Goal: Task Accomplishment & Management: Manage account settings

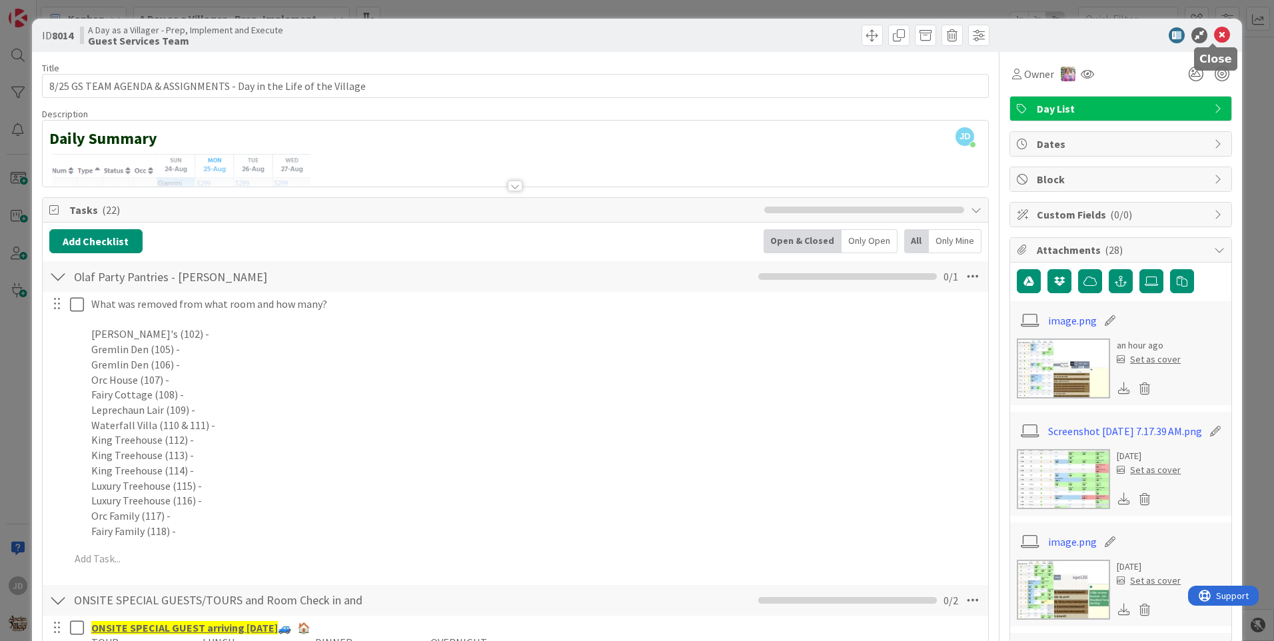
click at [1214, 37] on icon at bounding box center [1222, 35] width 16 height 16
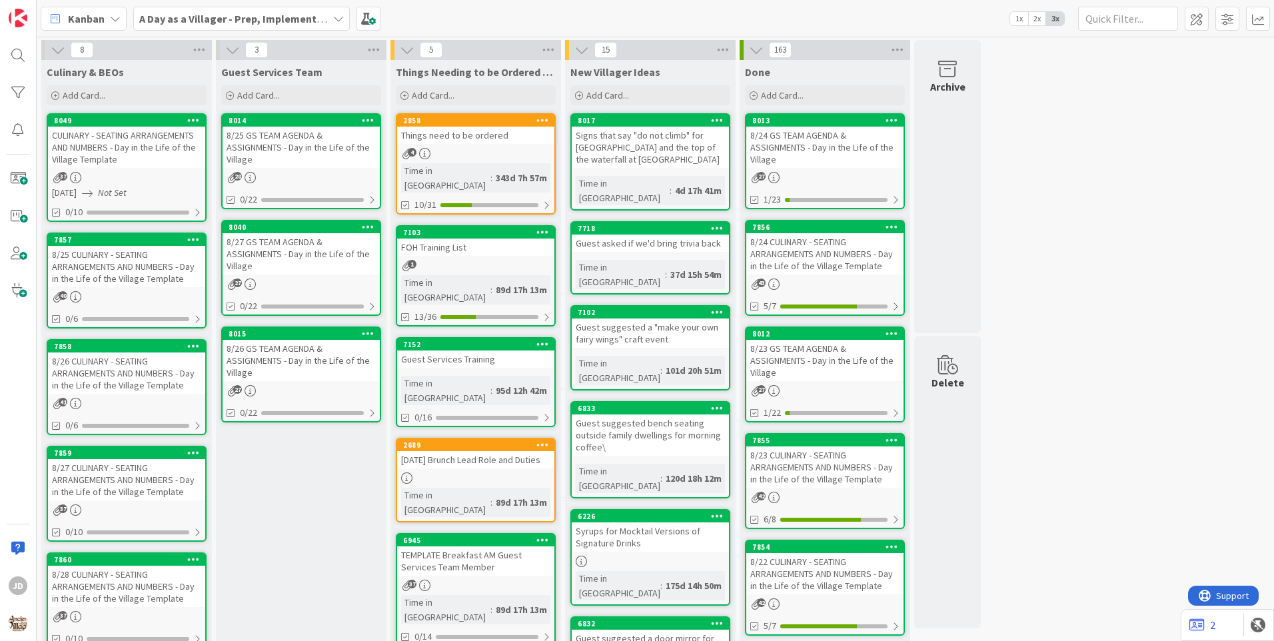
click at [102, 157] on div "CULINARY - SEATING ARRANGEMENTS AND NUMBERS - Day in the Life of the Village Te…" at bounding box center [126, 147] width 157 height 41
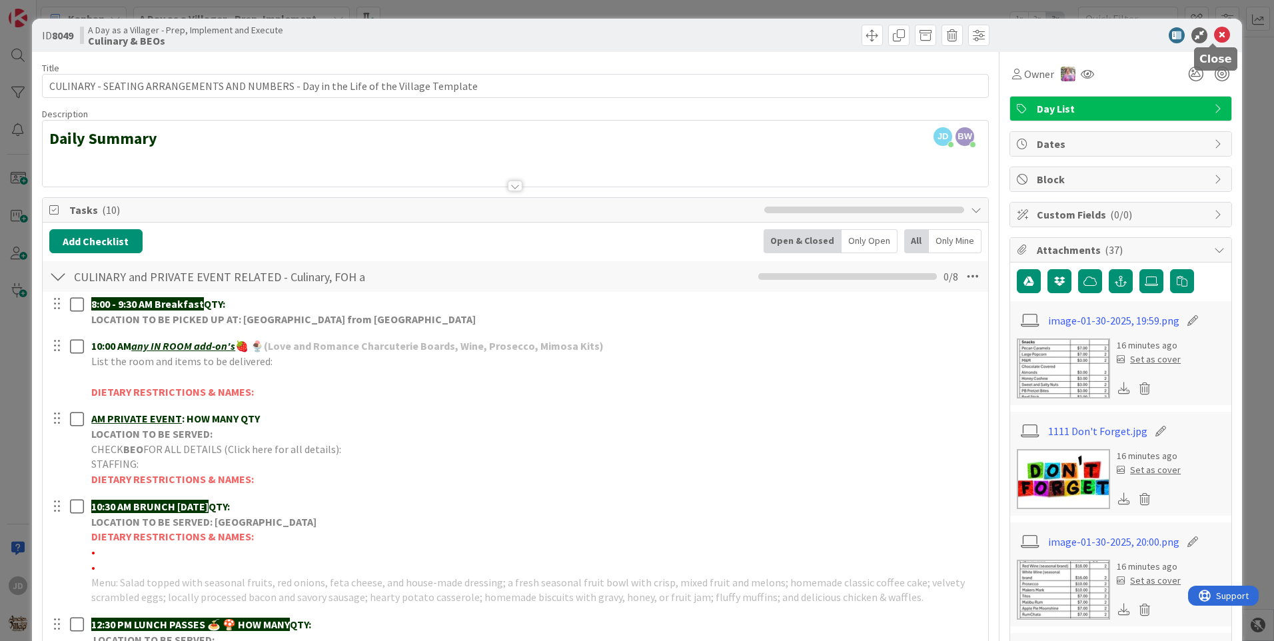
click at [1216, 33] on icon at bounding box center [1222, 35] width 16 height 16
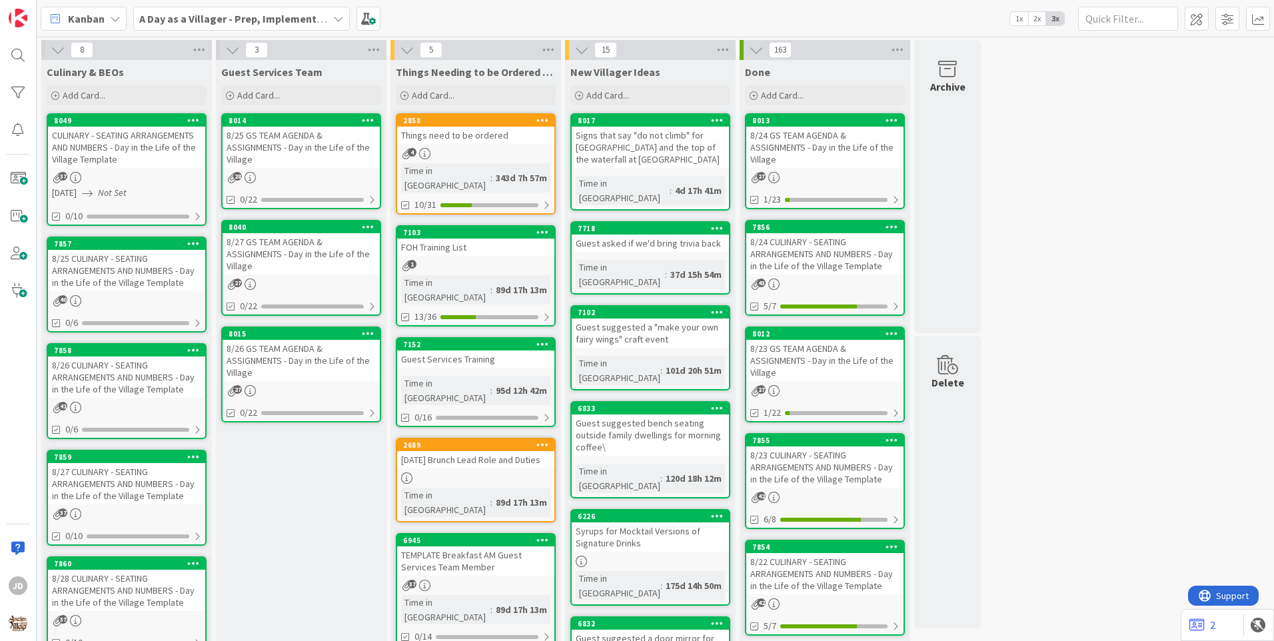
click at [139, 286] on div "8/25 CULINARY - SEATING ARRANGEMENTS AND NUMBERS - Day in the Life of the Villa…" at bounding box center [126, 270] width 157 height 41
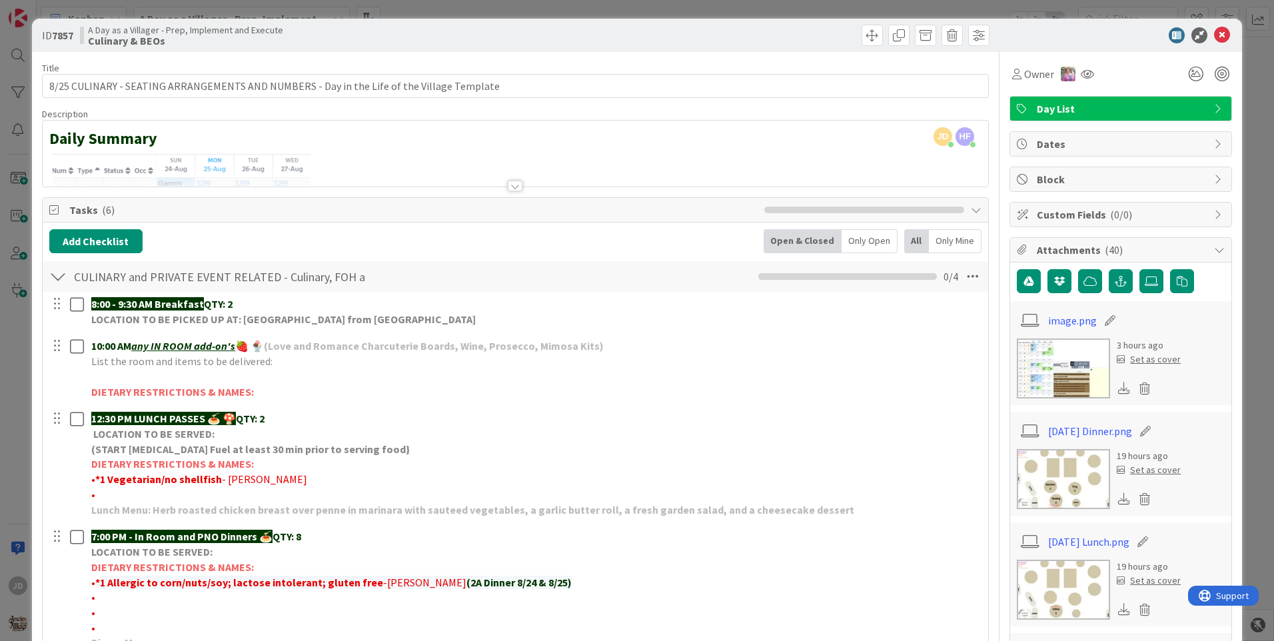
click at [1088, 582] on img at bounding box center [1063, 590] width 93 height 60
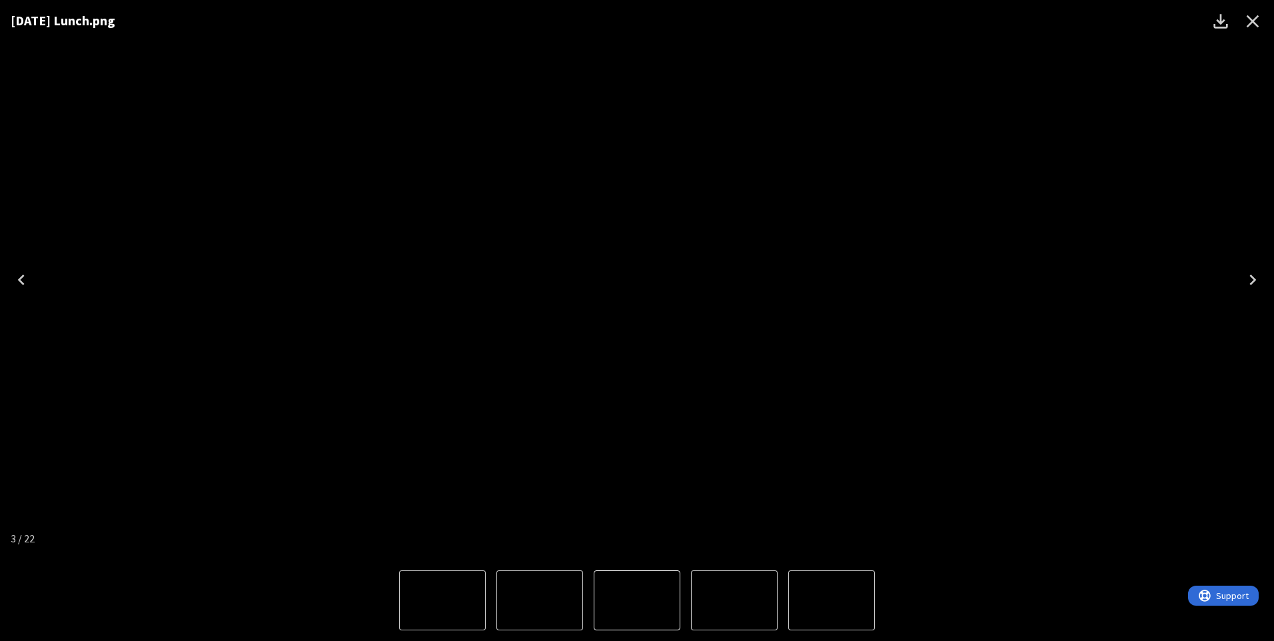
click at [1252, 21] on icon "Close" at bounding box center [1253, 21] width 13 height 13
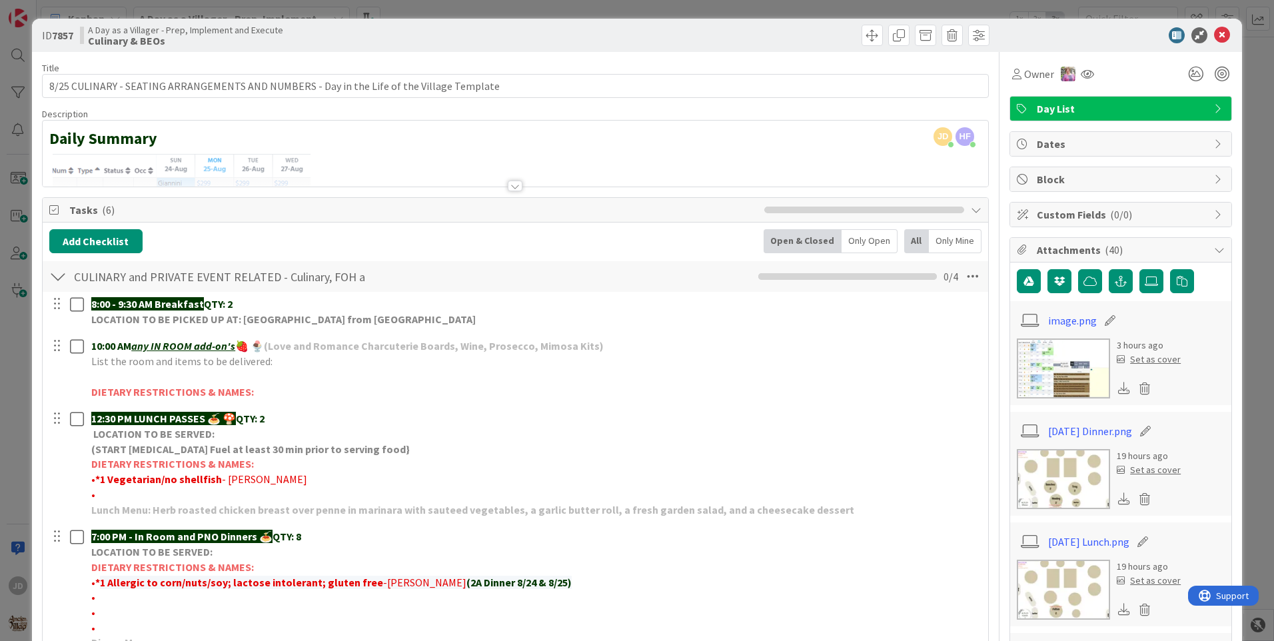
click at [1066, 580] on img at bounding box center [1063, 590] width 93 height 60
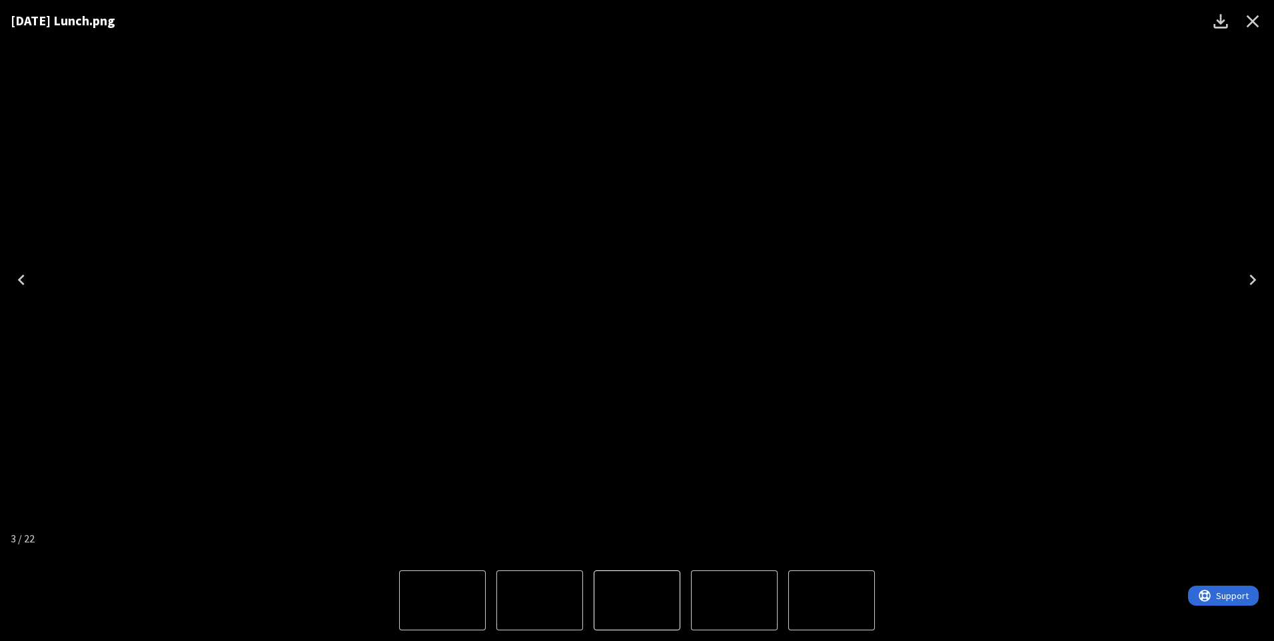
click at [1260, 29] on icon "Close" at bounding box center [1252, 21] width 21 height 21
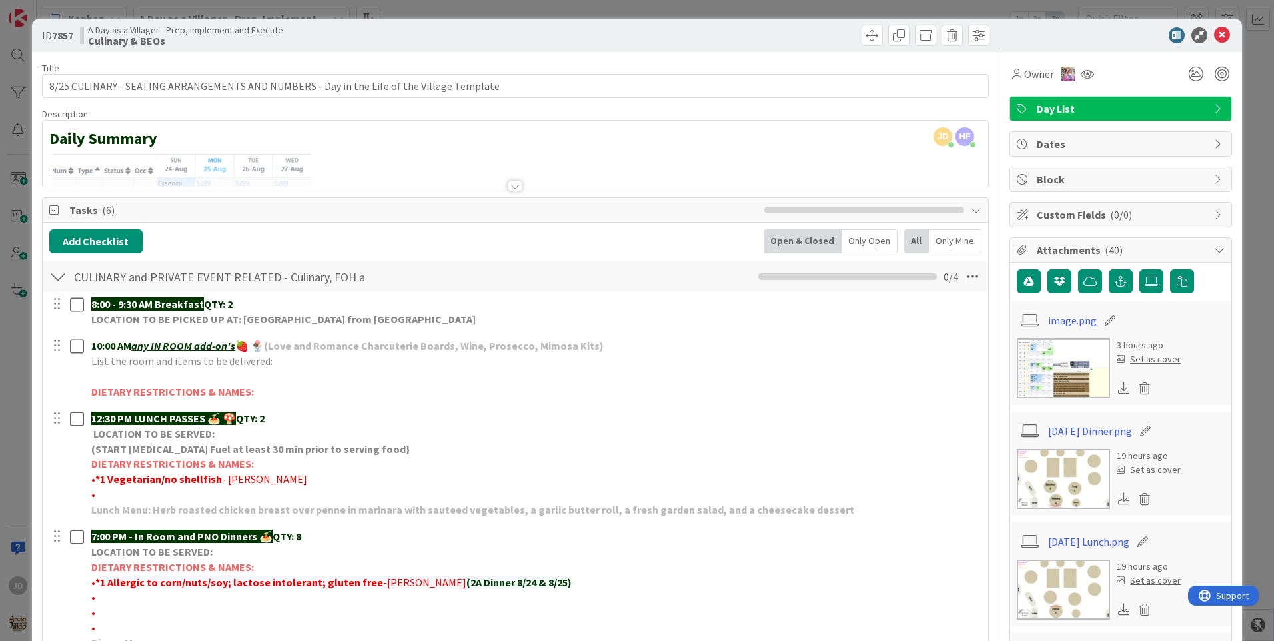
click at [1222, 32] on div at bounding box center [1114, 35] width 236 height 16
click at [1214, 33] on icon at bounding box center [1222, 35] width 16 height 16
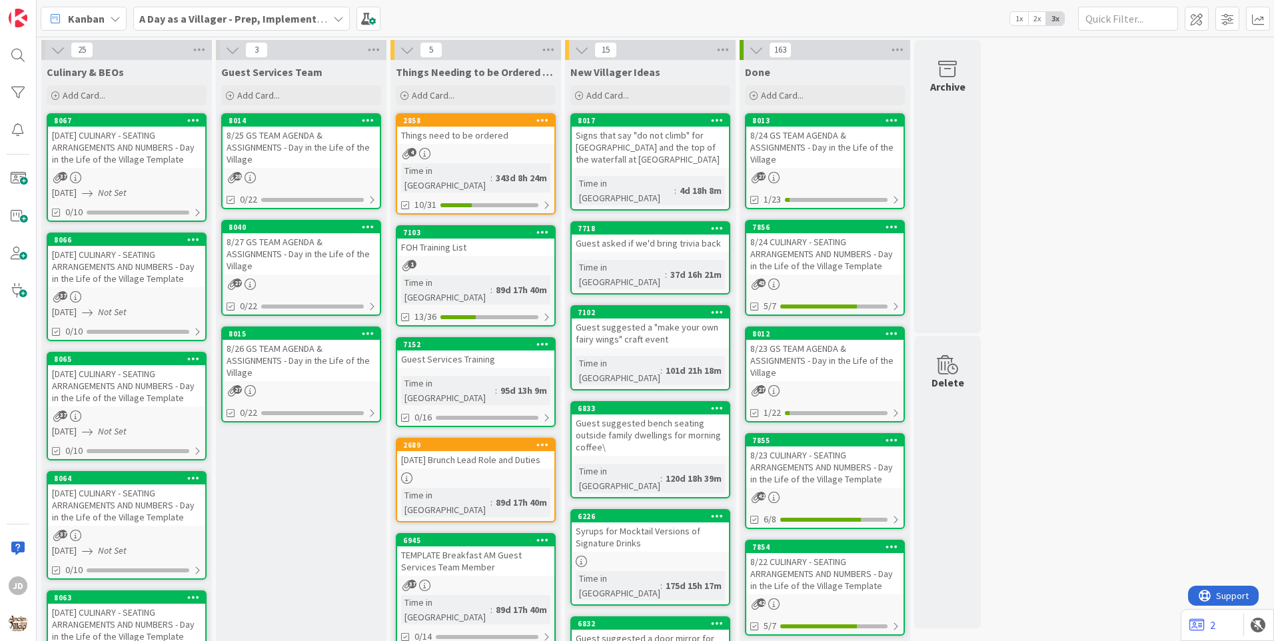
click at [489, 147] on link "2858 Things need to be ordered 4 Time in [GEOGRAPHIC_DATA] : 343d 8h 24m 10/31" at bounding box center [476, 163] width 160 height 101
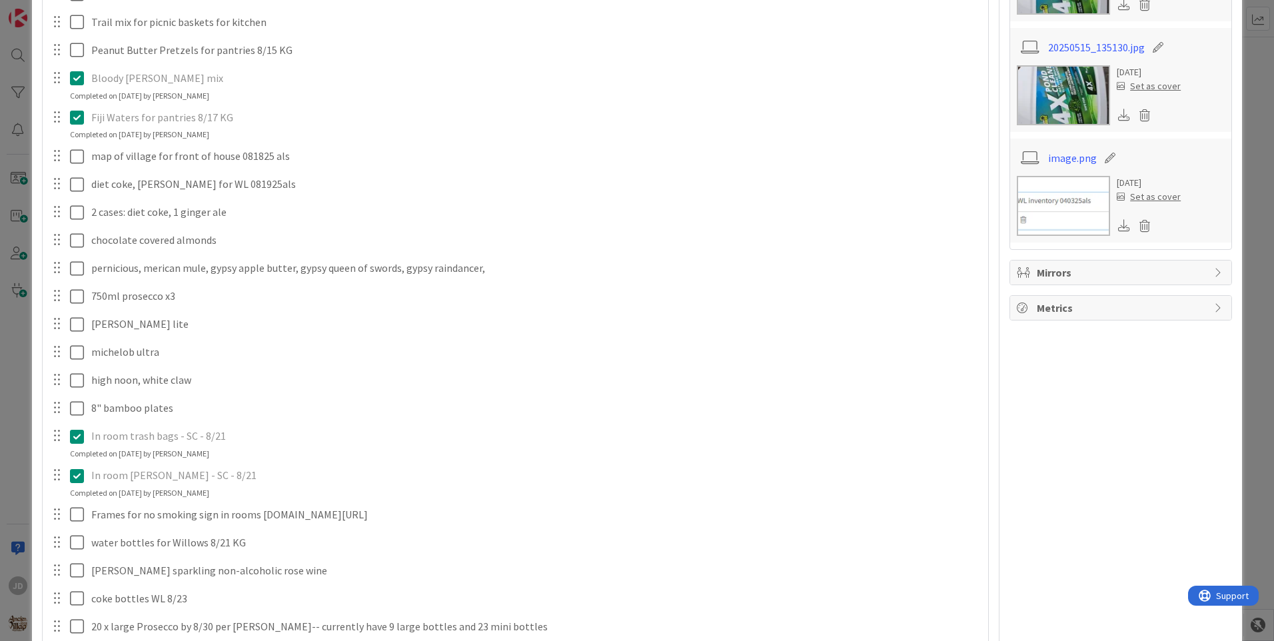
scroll to position [428, 0]
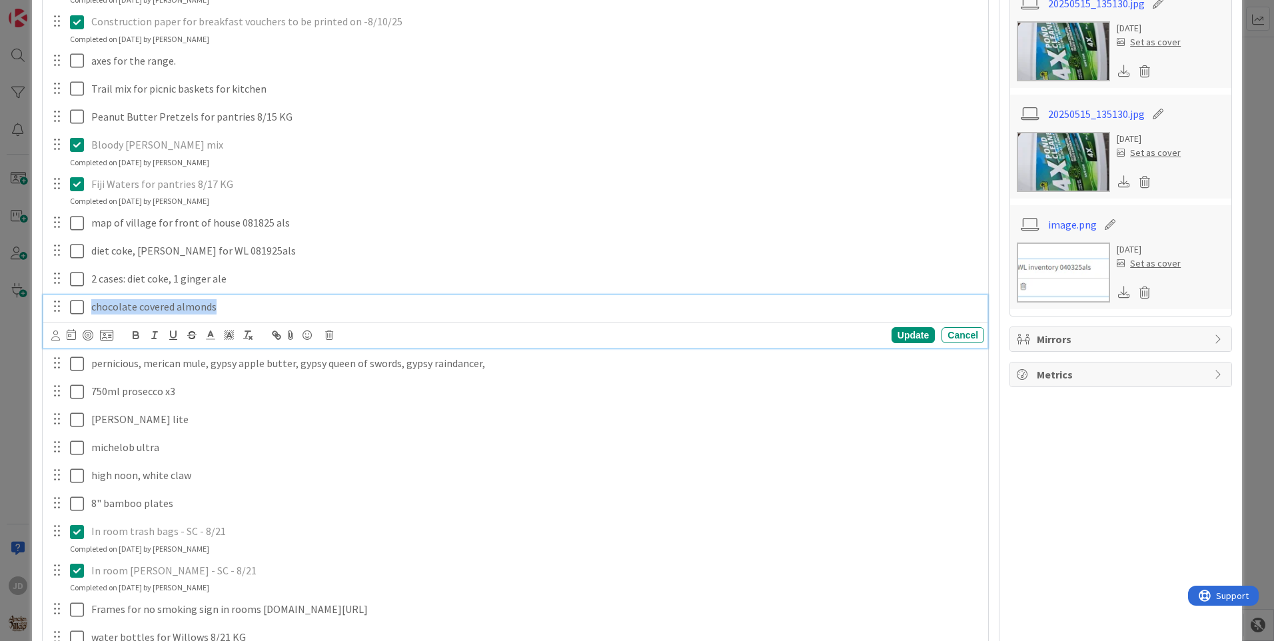
drag, startPoint x: 220, startPoint y: 310, endPoint x: 61, endPoint y: 317, distance: 159.5
click at [61, 317] on div "chocolate covered almonds" at bounding box center [517, 306] width 936 height 23
click at [328, 331] on icon at bounding box center [329, 335] width 8 height 9
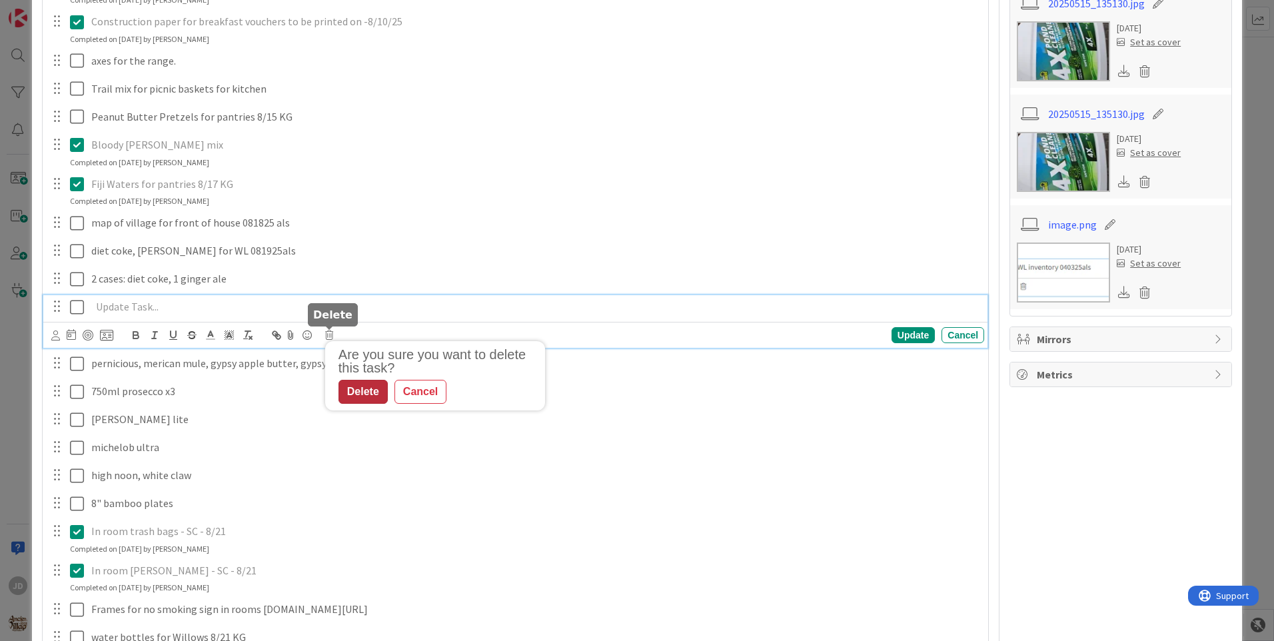
click at [355, 388] on div "Delete" at bounding box center [363, 392] width 49 height 24
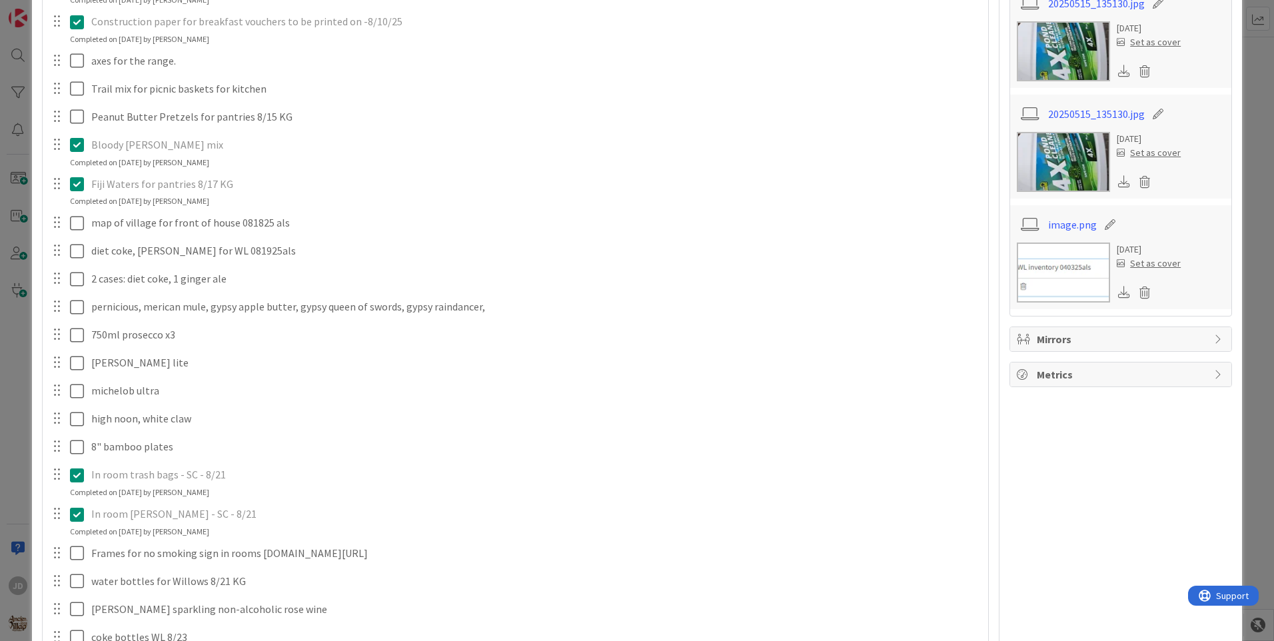
scroll to position [0, 0]
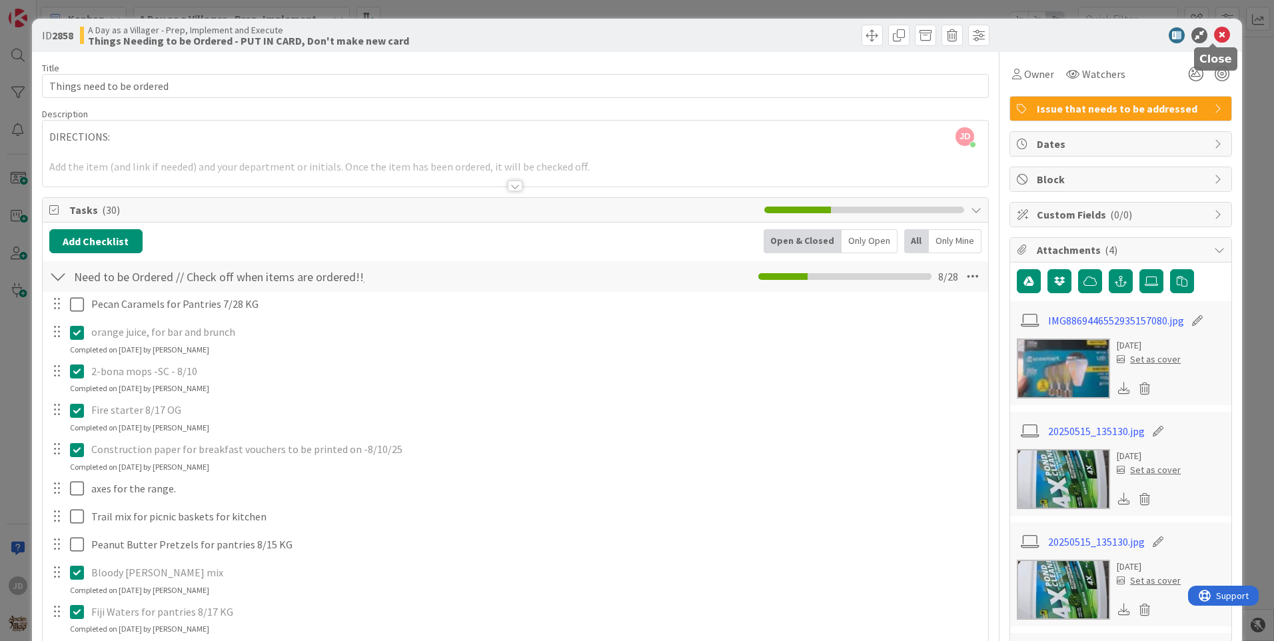
click at [1218, 34] on icon at bounding box center [1222, 35] width 16 height 16
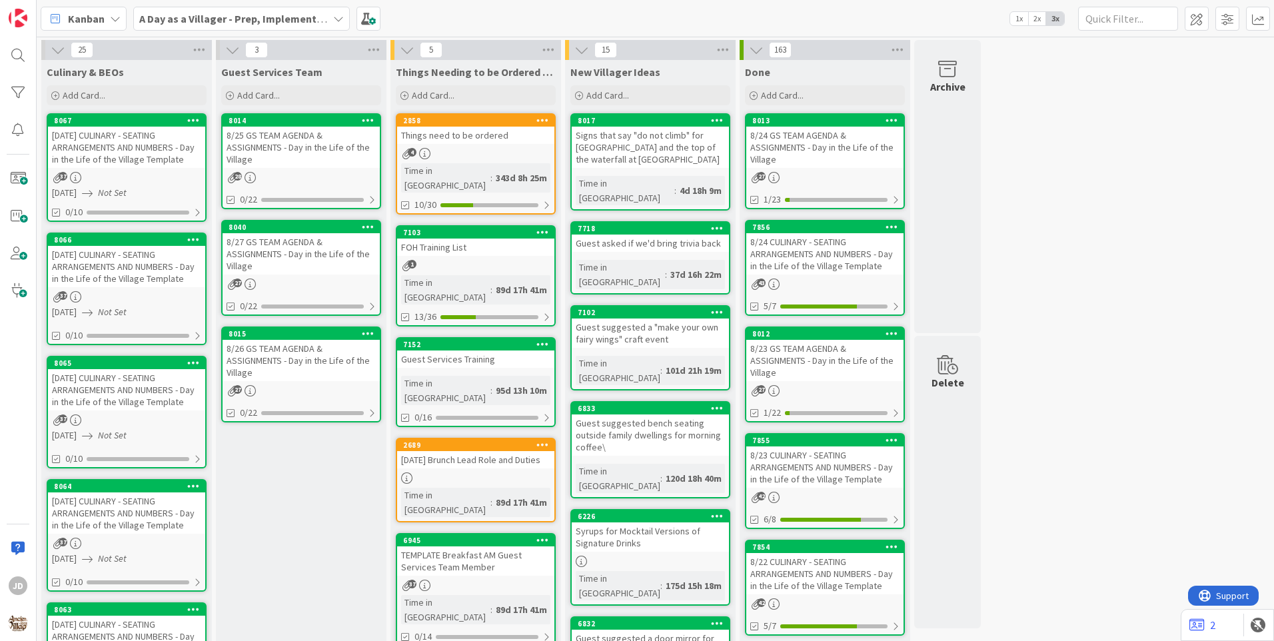
click at [457, 245] on link "7103 FOH Training List 1 Time in [GEOGRAPHIC_DATA] : 89d 17h 41m 13/36" at bounding box center [476, 275] width 160 height 101
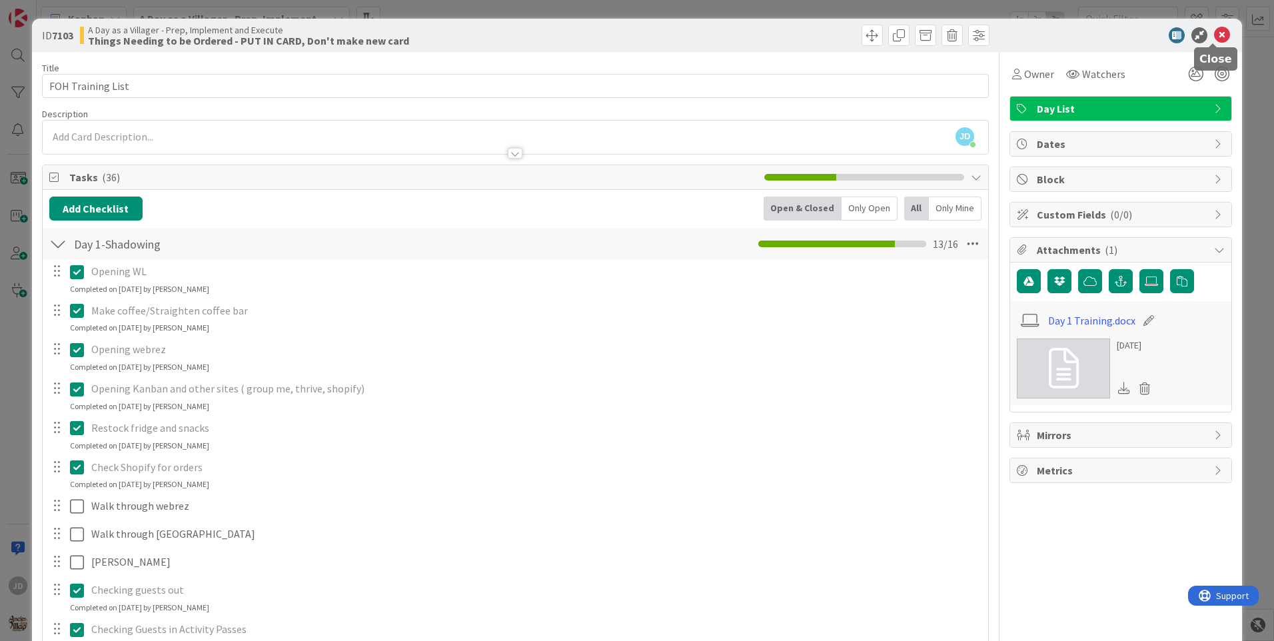
click at [1214, 37] on icon at bounding box center [1222, 35] width 16 height 16
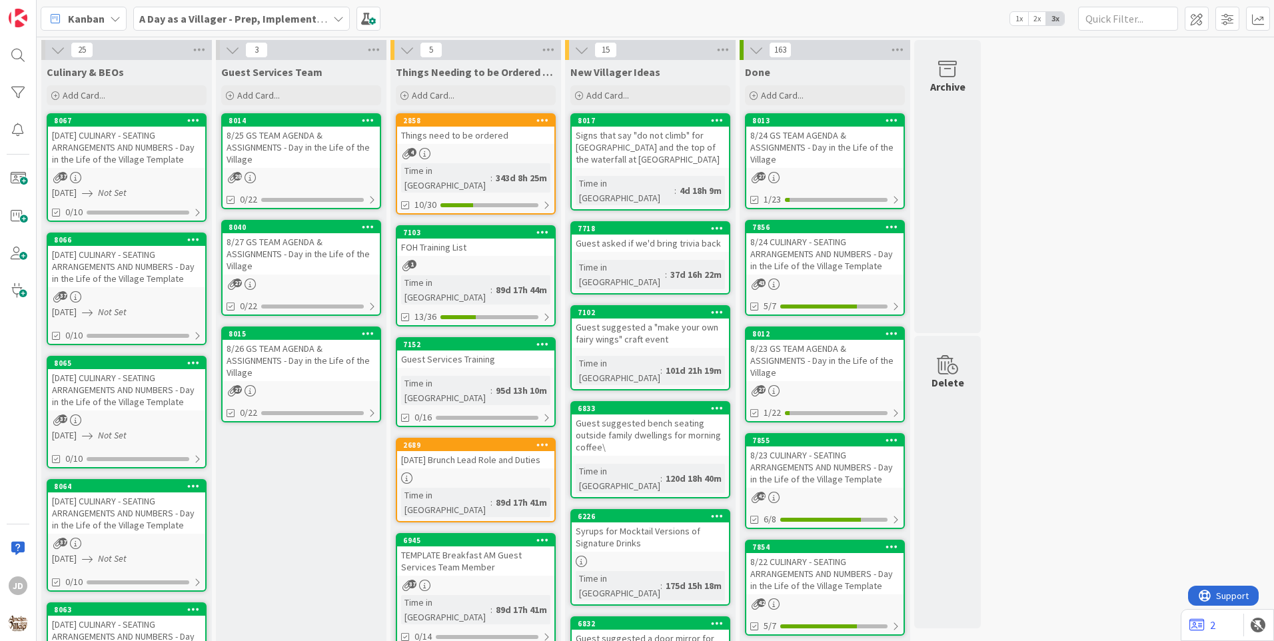
click at [355, 152] on div "8/25 GS TEAM AGENDA & ASSIGNMENTS - Day in the Life of the Village" at bounding box center [301, 147] width 157 height 41
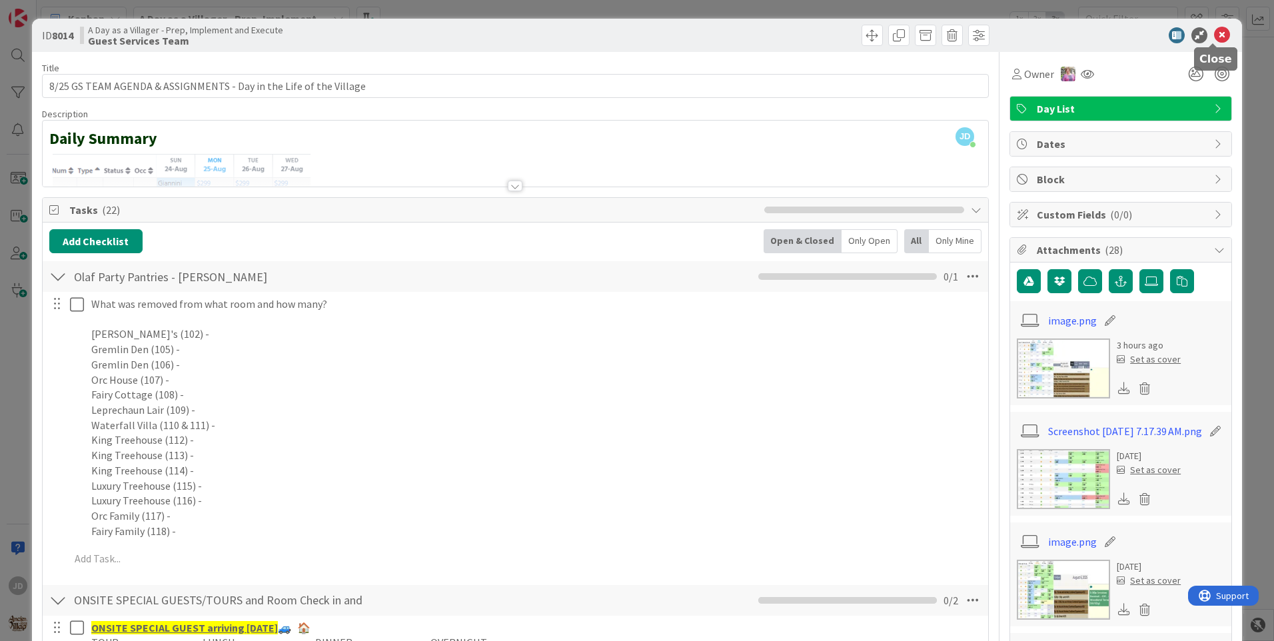
click at [1214, 39] on icon at bounding box center [1222, 35] width 16 height 16
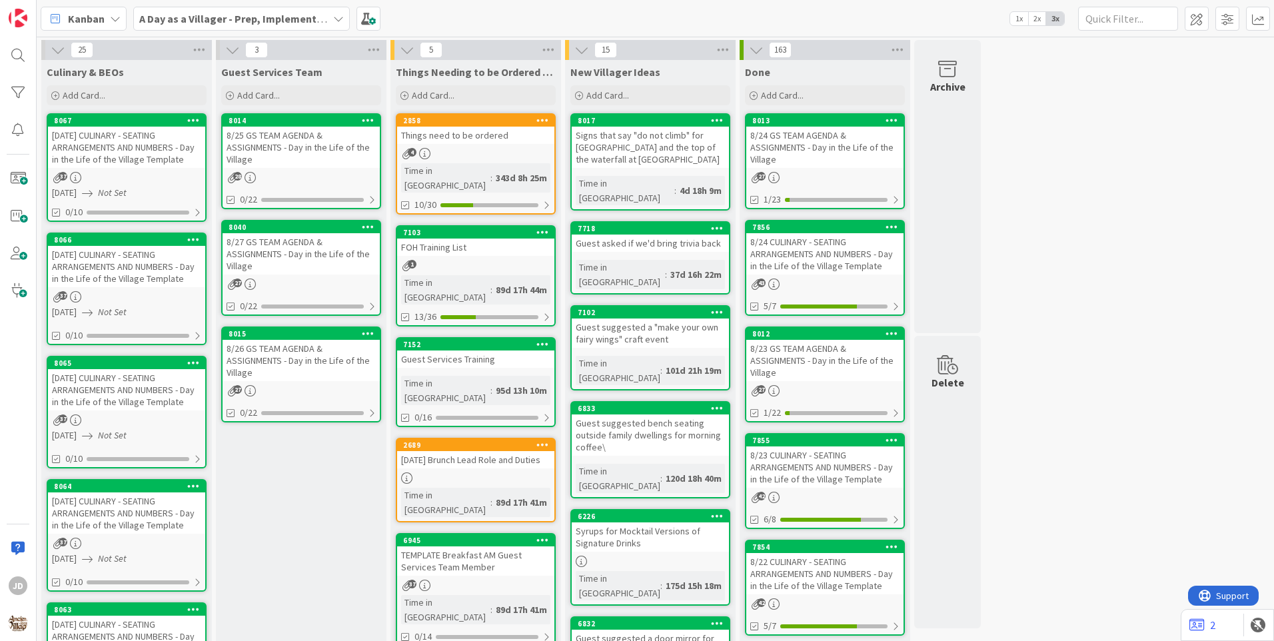
click at [151, 139] on div "[DATE] CULINARY - SEATING ARRANGEMENTS AND NUMBERS - Day in the Life of the Vil…" at bounding box center [126, 147] width 157 height 41
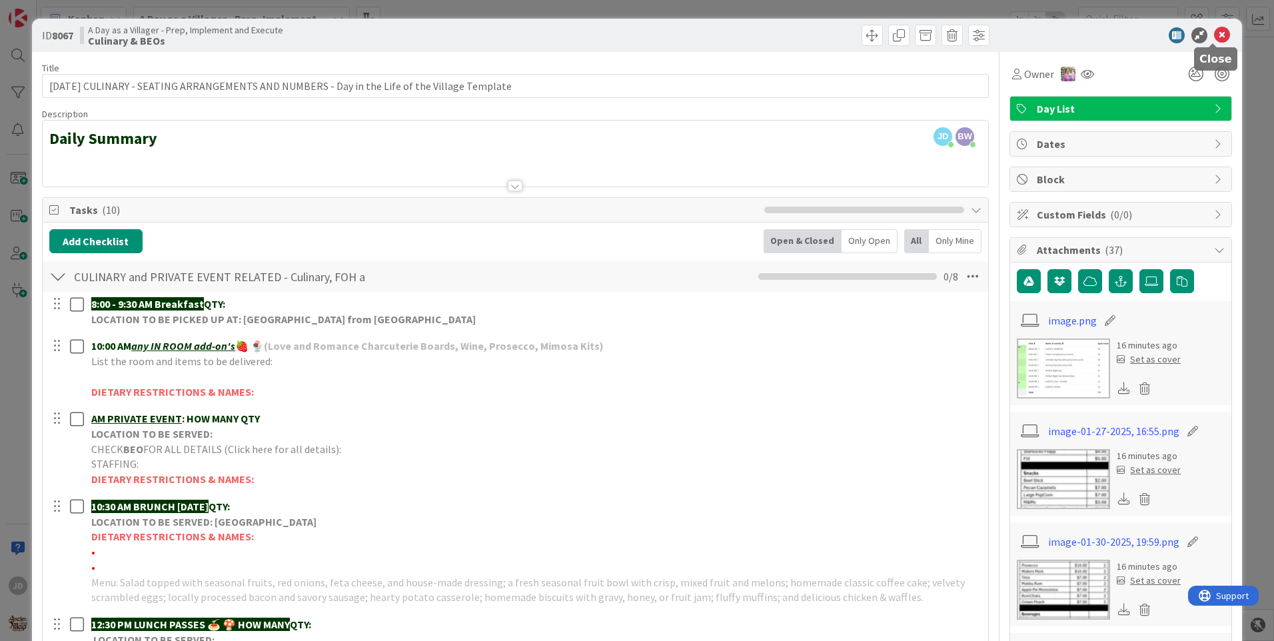
click at [1204, 31] on div at bounding box center [1114, 35] width 236 height 16
click at [1214, 34] on icon at bounding box center [1222, 35] width 16 height 16
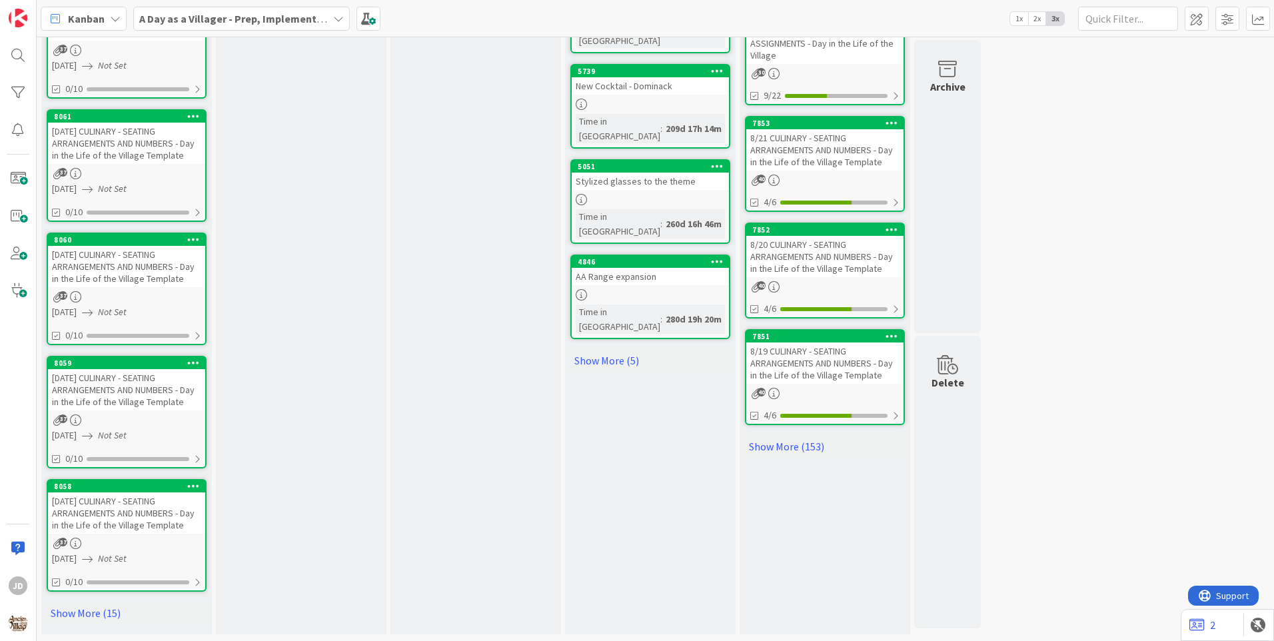
scroll to position [840, 0]
drag, startPoint x: 122, startPoint y: 397, endPoint x: 95, endPoint y: 461, distance: 69.6
drag, startPoint x: 95, startPoint y: 461, endPoint x: 254, endPoint y: 485, distance: 161.1
click at [111, 615] on link "Show More (15)" at bounding box center [127, 613] width 160 height 21
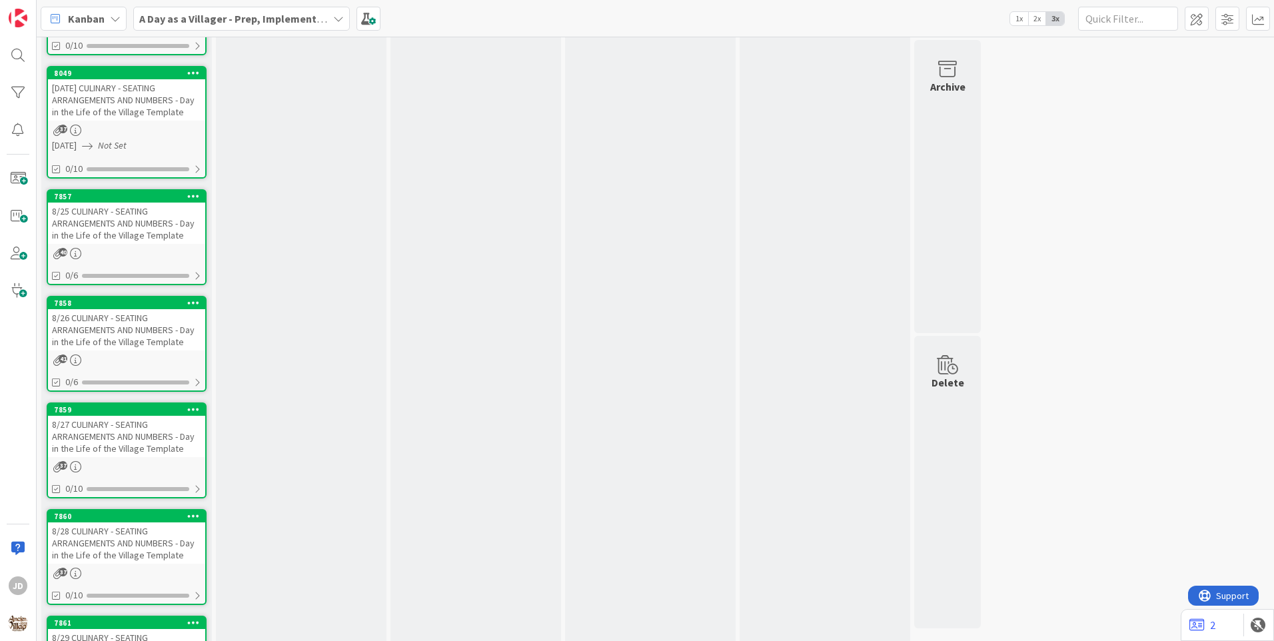
scroll to position [2173, 0]
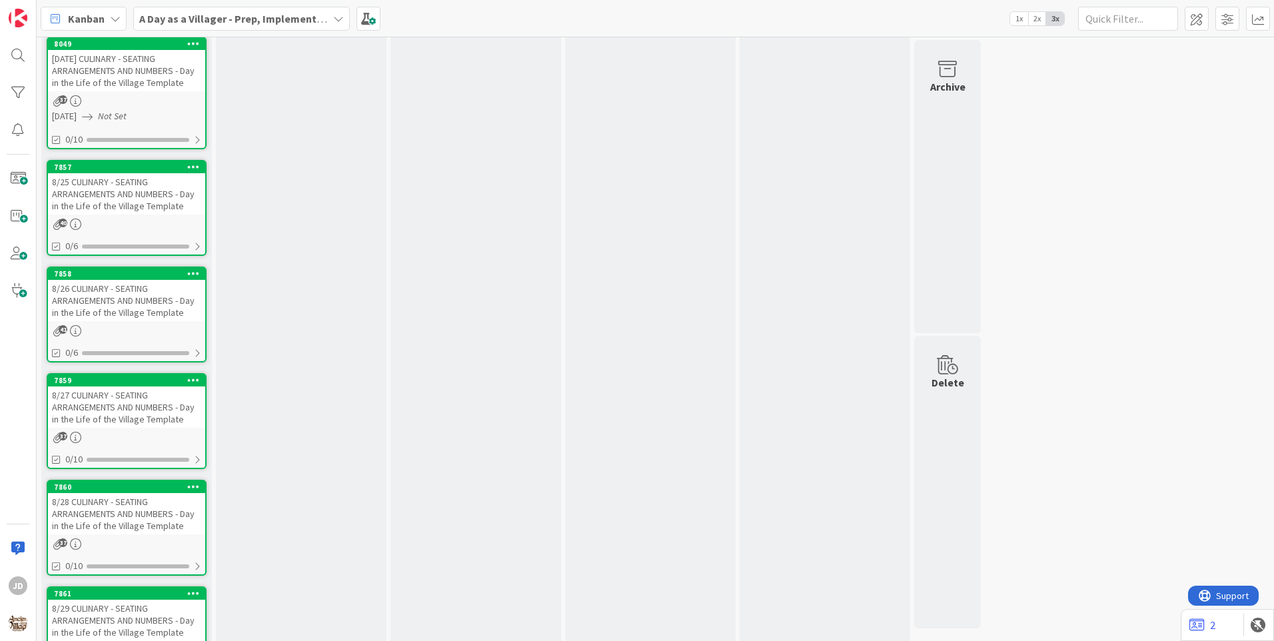
click at [147, 215] on div "8/25 CULINARY - SEATING ARRANGEMENTS AND NUMBERS - Day in the Life of the Villa…" at bounding box center [126, 193] width 157 height 41
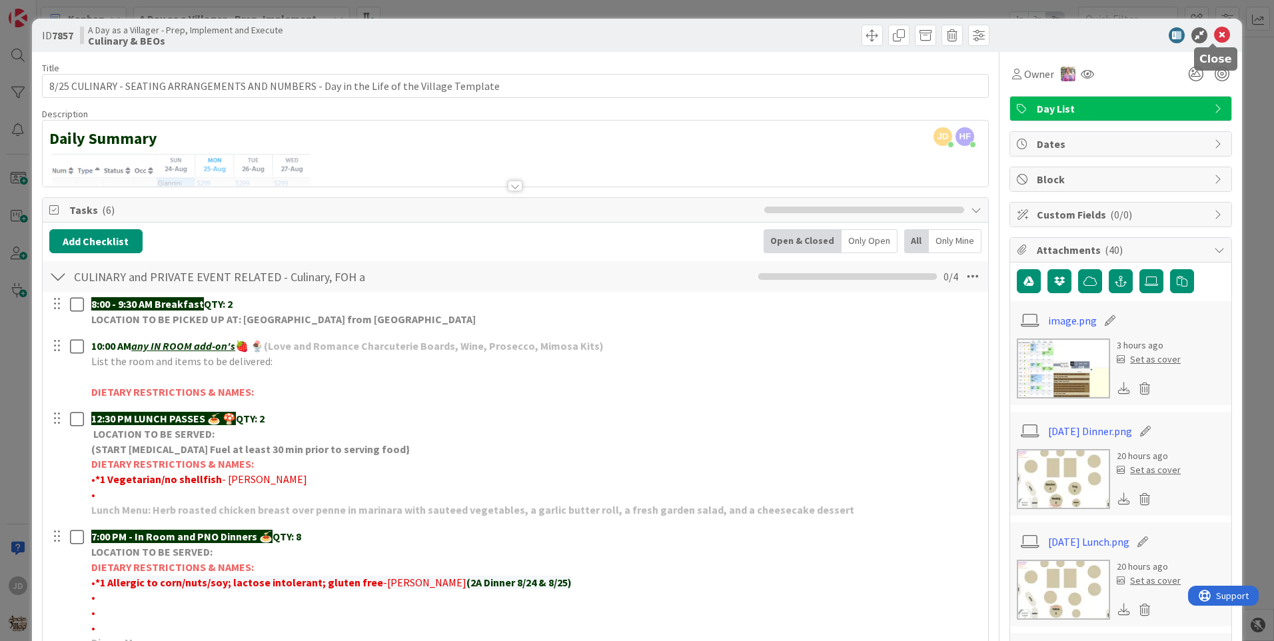
click at [1217, 40] on icon at bounding box center [1222, 35] width 16 height 16
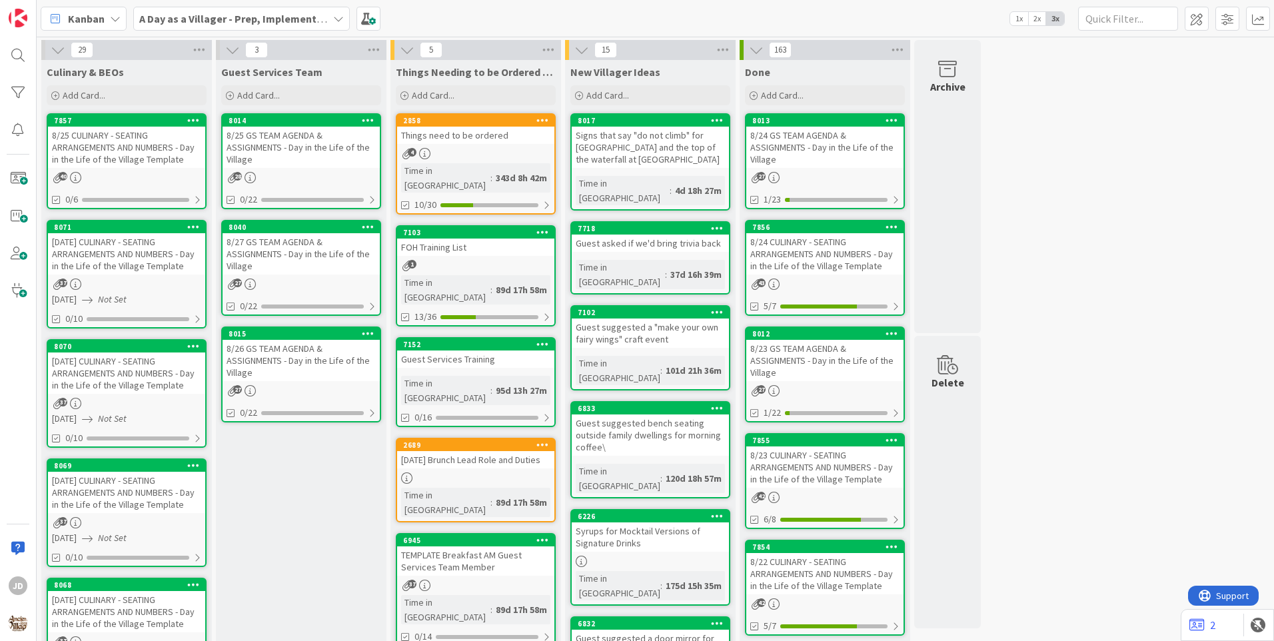
click at [287, 152] on div "8/25 GS TEAM AGENDA & ASSIGNMENTS - Day in the Life of the Village" at bounding box center [301, 147] width 157 height 41
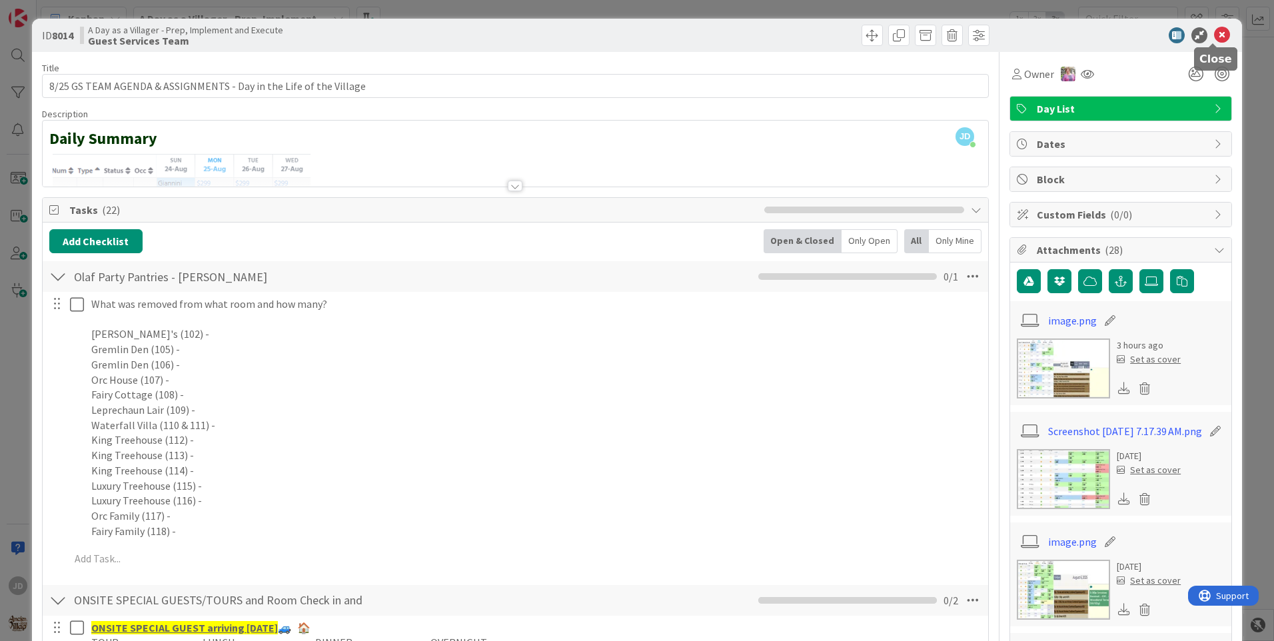
click at [1214, 31] on icon at bounding box center [1222, 35] width 16 height 16
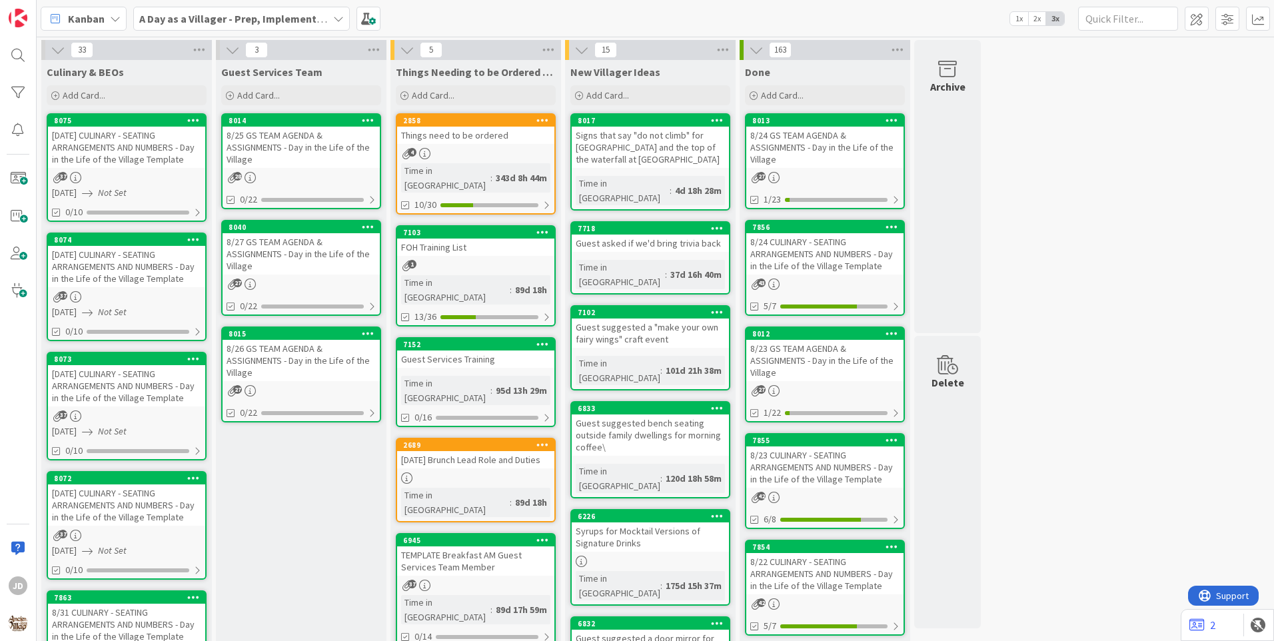
click at [313, 259] on div "8/27 GS TEAM AGENDA & ASSIGNMENTS - Day in the Life of the Village" at bounding box center [301, 253] width 157 height 41
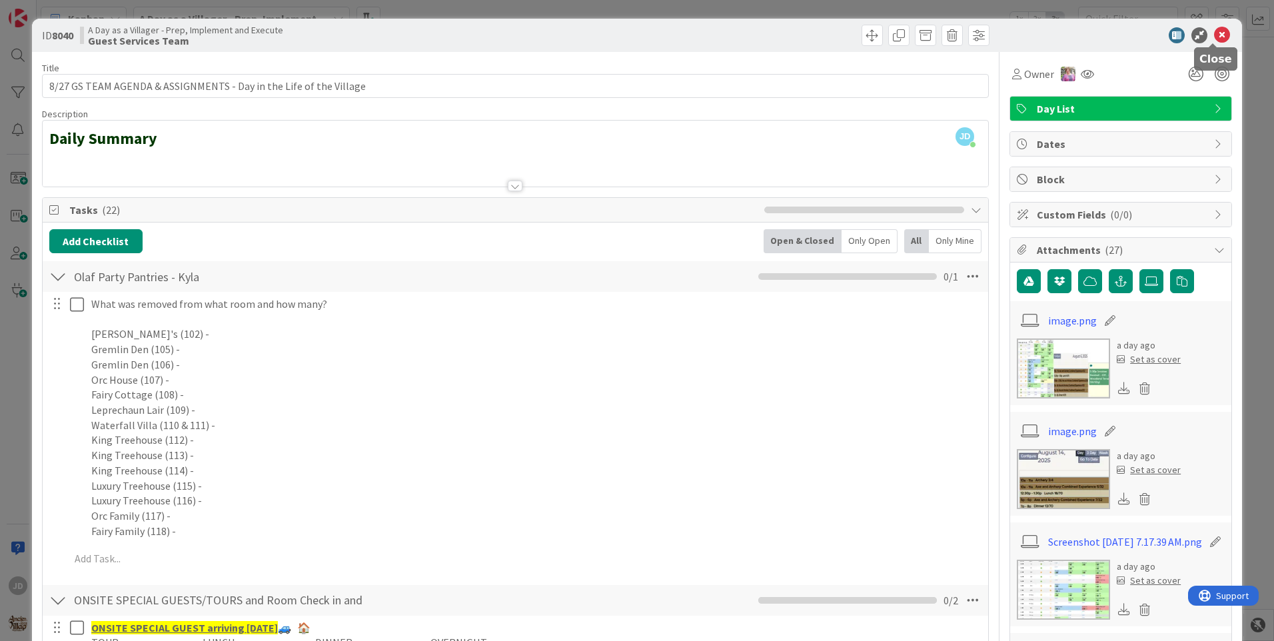
click at [1215, 39] on icon at bounding box center [1222, 35] width 16 height 16
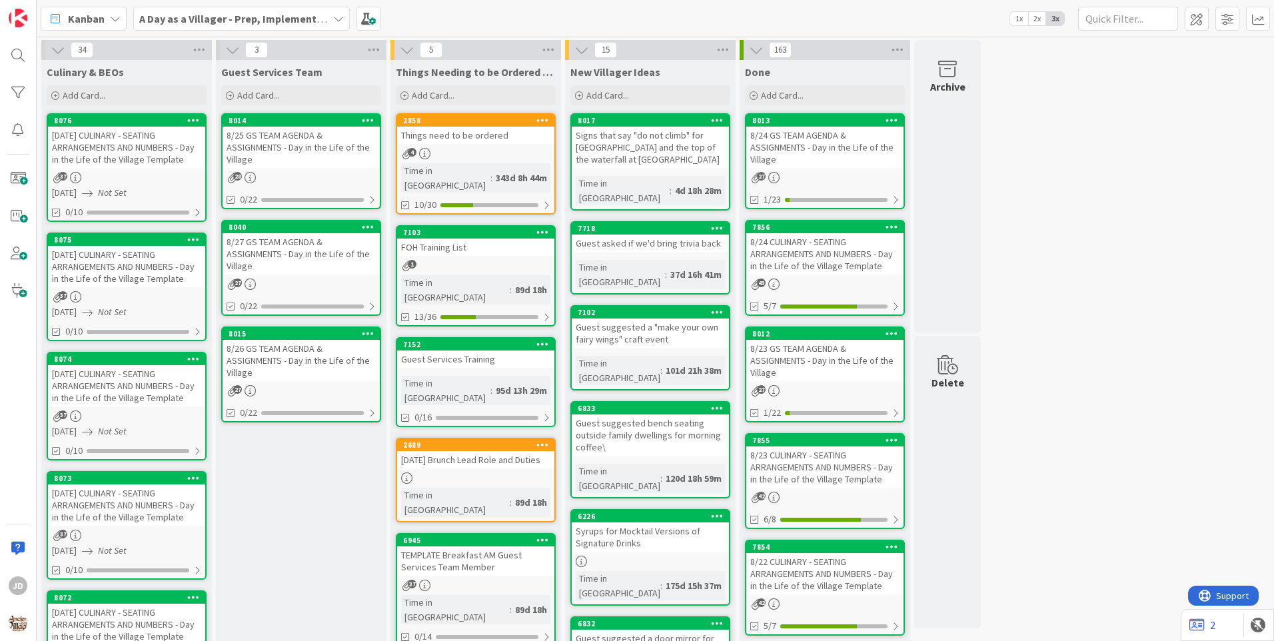
click at [280, 359] on div "8/26 GS TEAM AGENDA & ASSIGNMENTS - Day in the Life of the Village" at bounding box center [301, 360] width 157 height 41
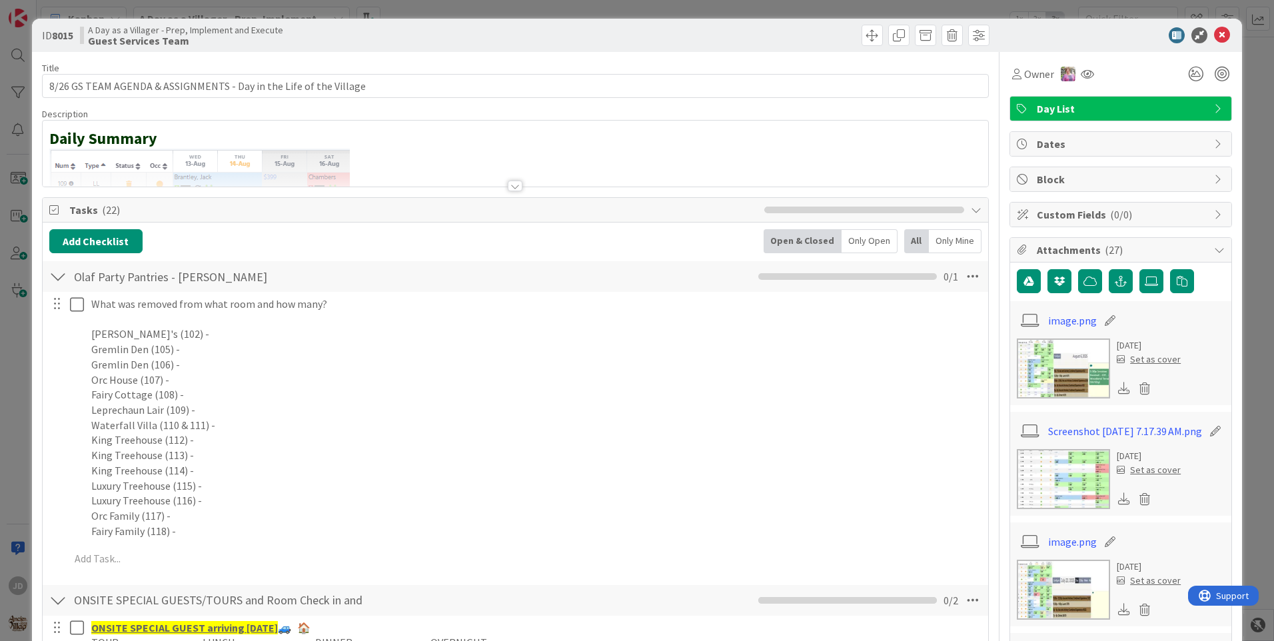
click at [1214, 35] on icon at bounding box center [1222, 35] width 16 height 16
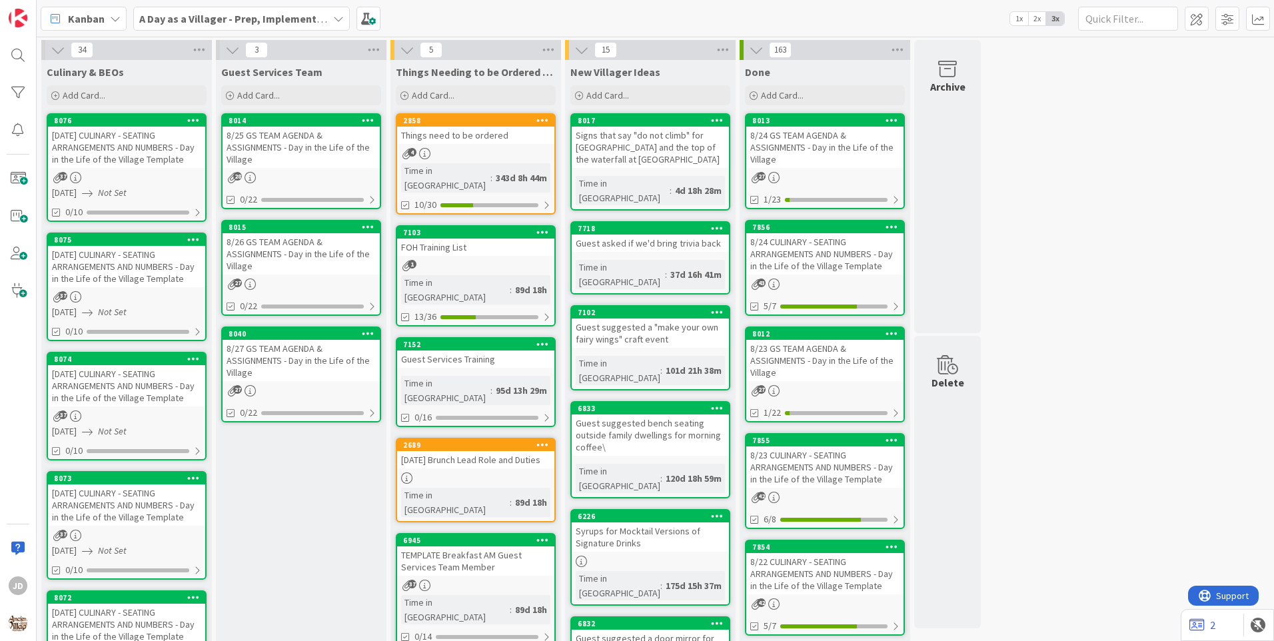
click at [258, 251] on div "8/26 GS TEAM AGENDA & ASSIGNMENTS - Day in the Life of the Village" at bounding box center [301, 253] width 157 height 41
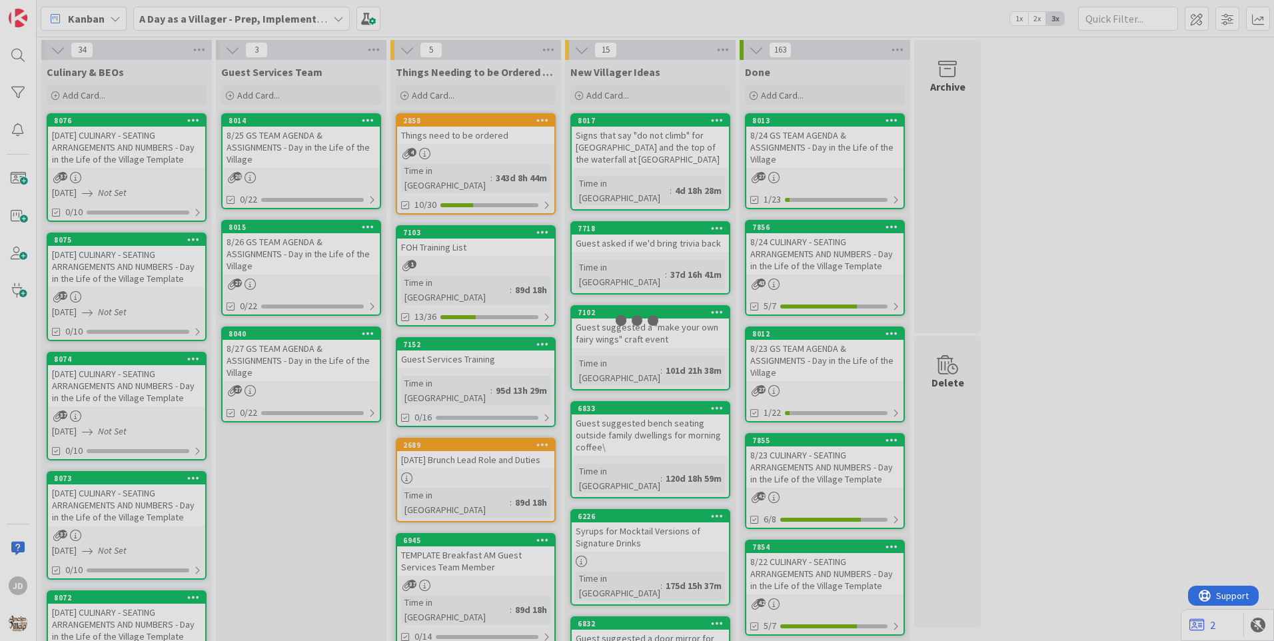
click at [258, 251] on div at bounding box center [637, 320] width 1274 height 641
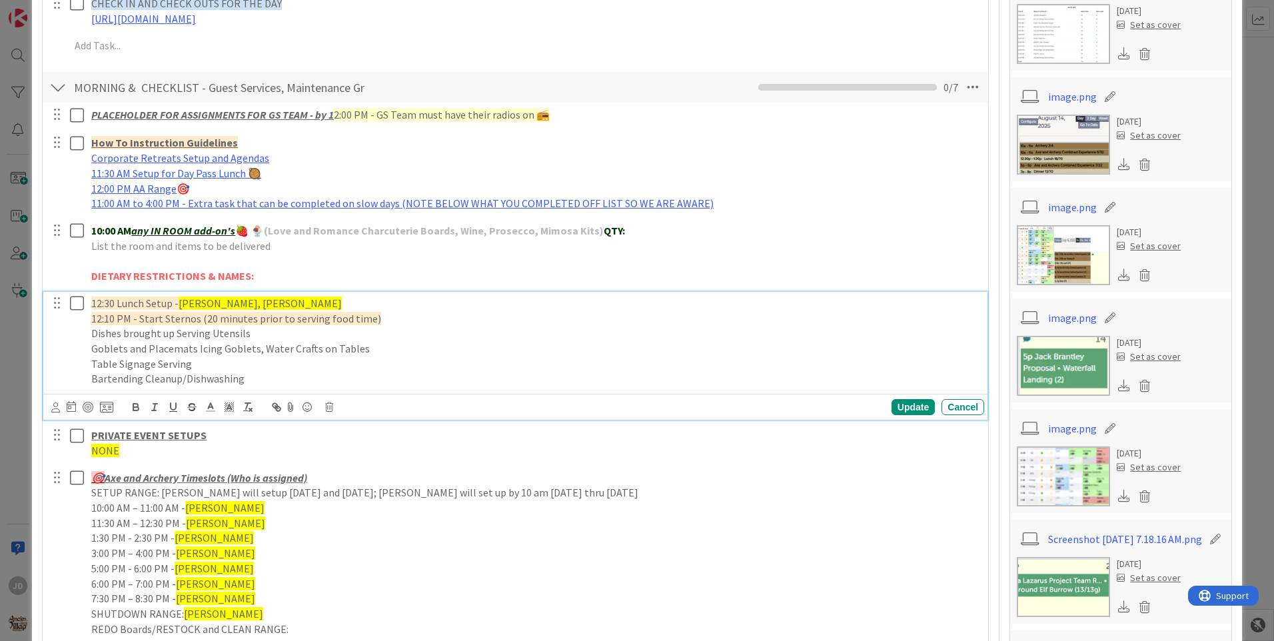
click at [228, 300] on span "[PERSON_NAME], [PERSON_NAME]" at bounding box center [260, 303] width 163 height 13
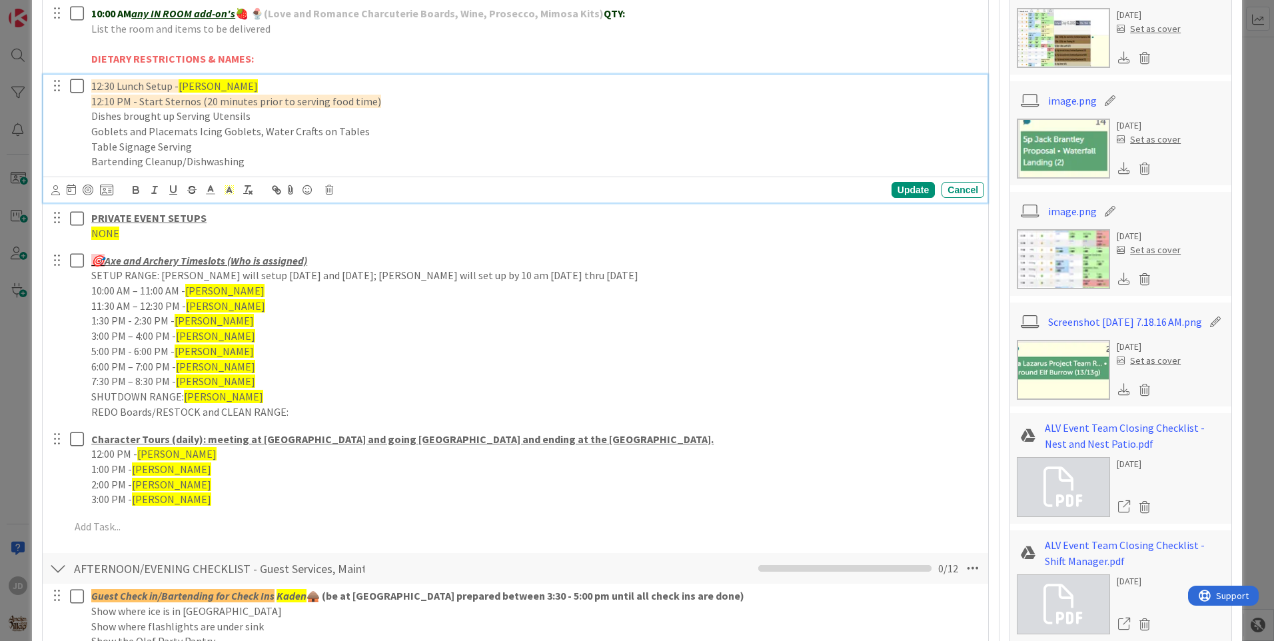
scroll to position [1000, 0]
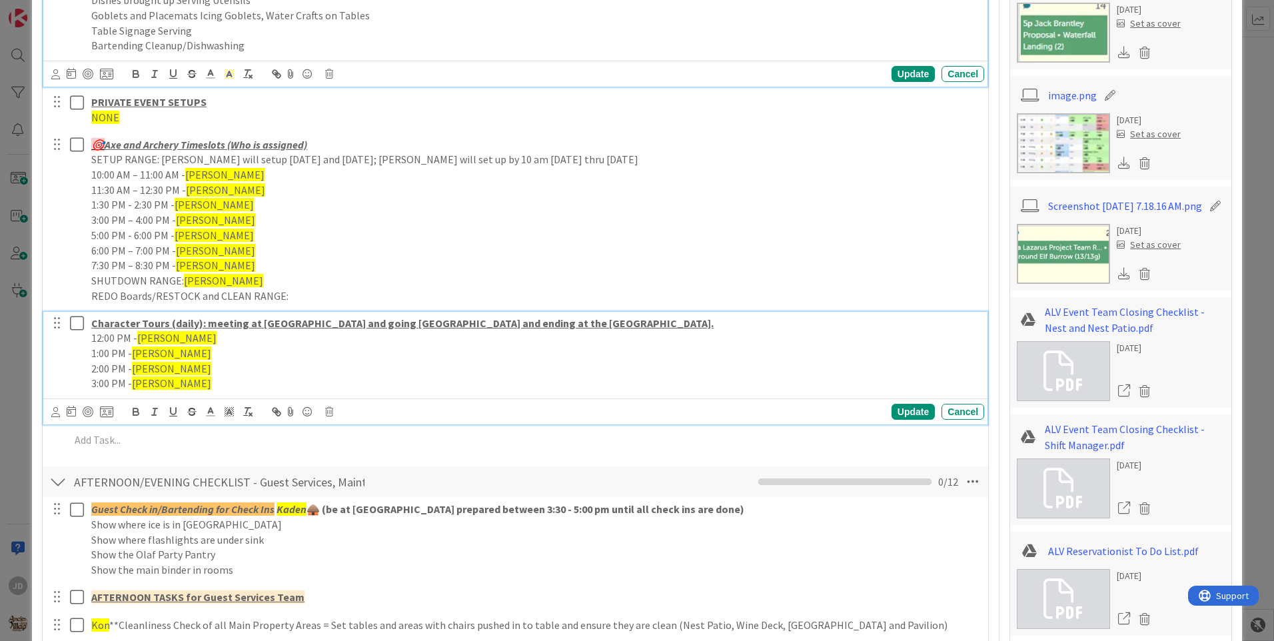
click at [161, 332] on span "[PERSON_NAME]" at bounding box center [176, 337] width 79 height 13
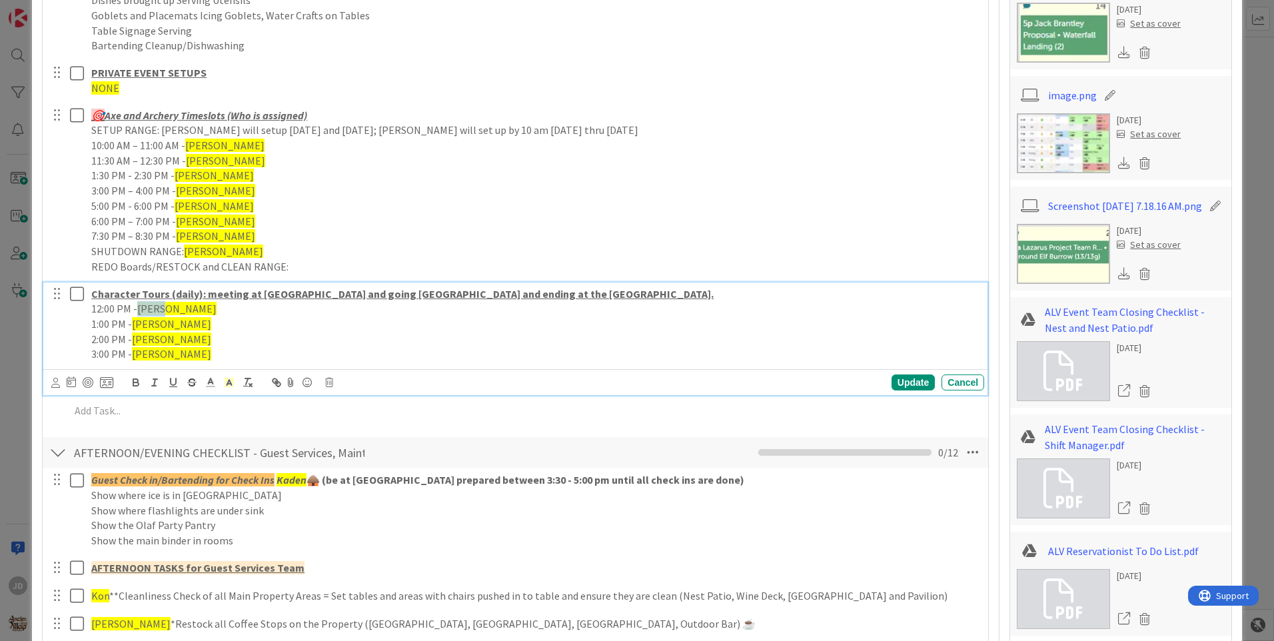
scroll to position [970, 0]
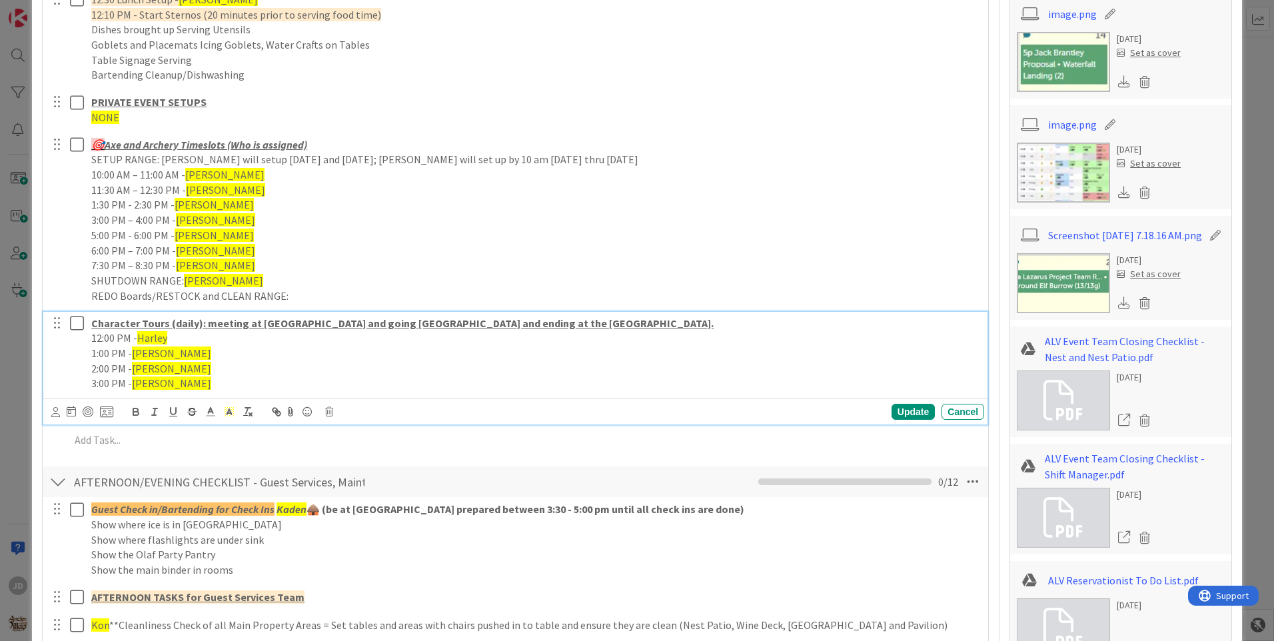
click at [140, 355] on span "[PERSON_NAME]" at bounding box center [171, 353] width 79 height 13
click at [152, 373] on span "[PERSON_NAME]" at bounding box center [171, 368] width 79 height 13
click at [157, 383] on span "[PERSON_NAME]" at bounding box center [171, 383] width 79 height 13
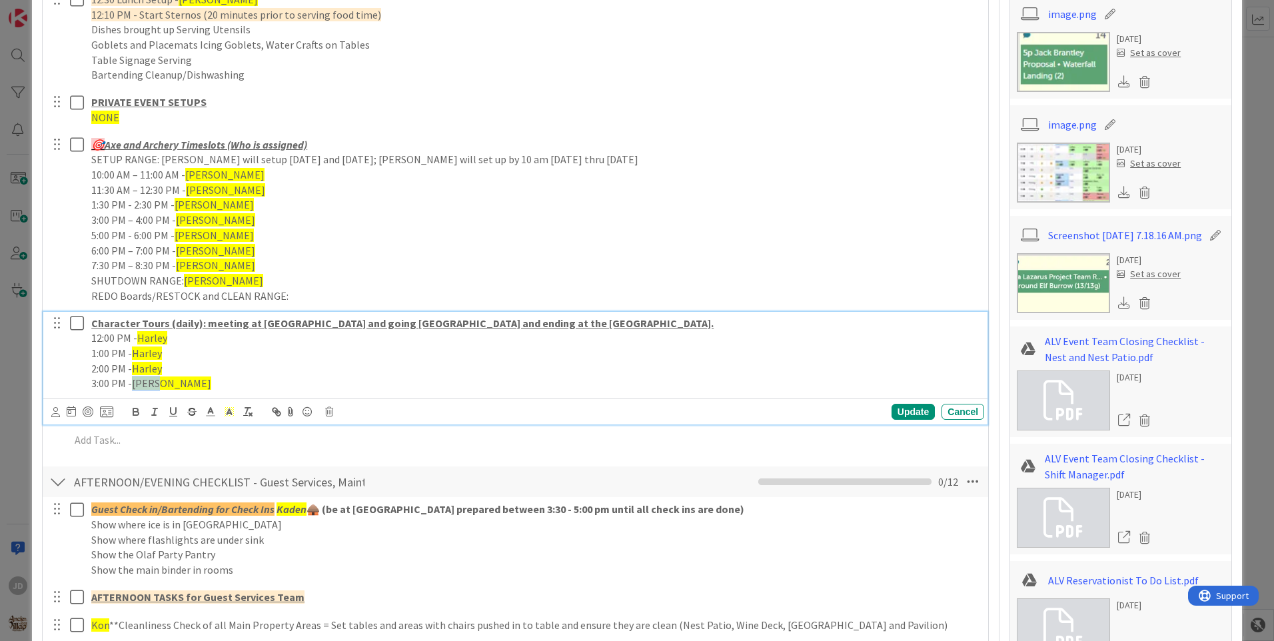
click at [157, 383] on span "[PERSON_NAME]" at bounding box center [171, 383] width 79 height 13
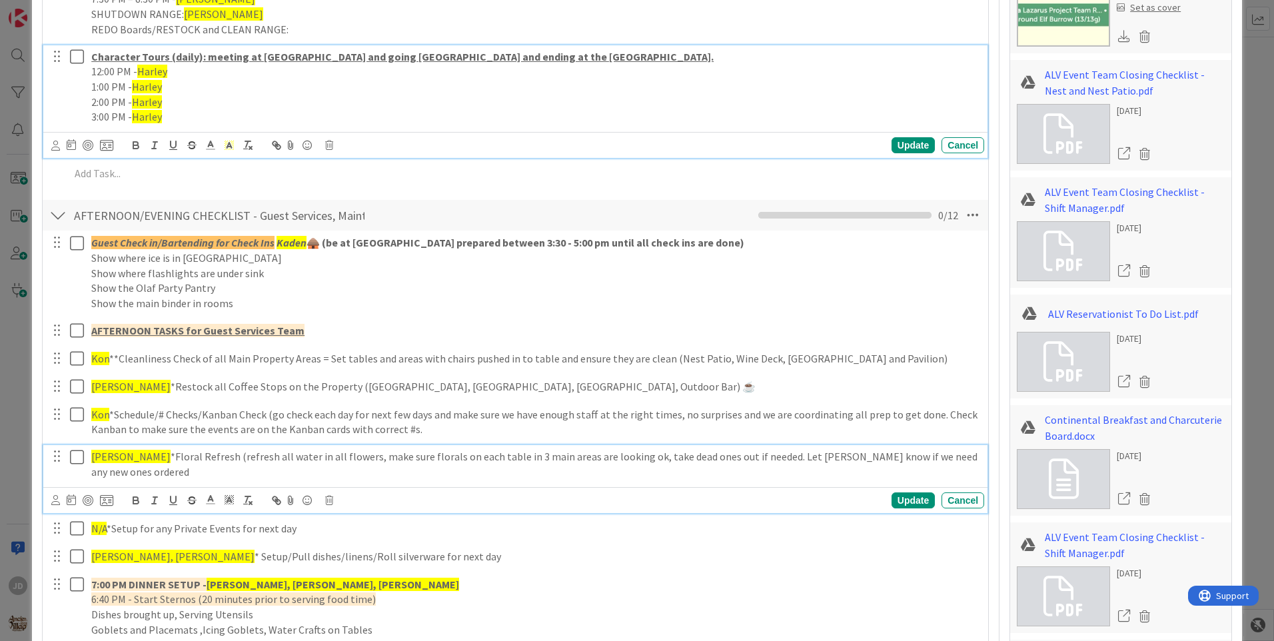
click at [103, 452] on span "[PERSON_NAME]" at bounding box center [130, 456] width 79 height 13
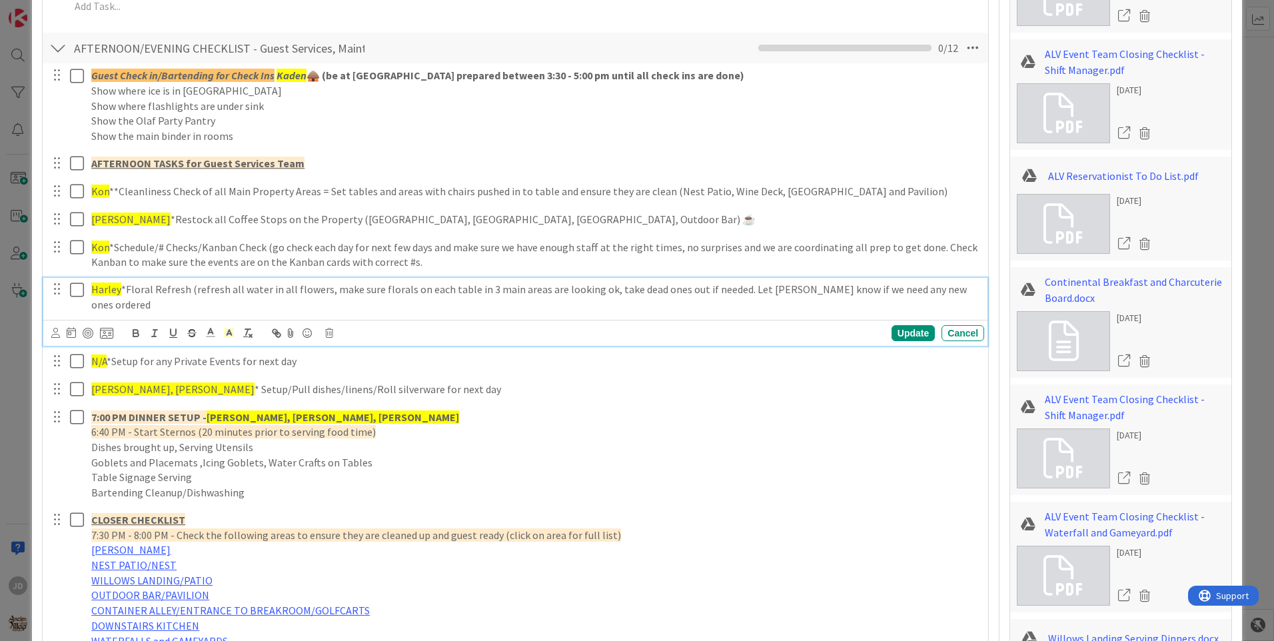
scroll to position [1408, 0]
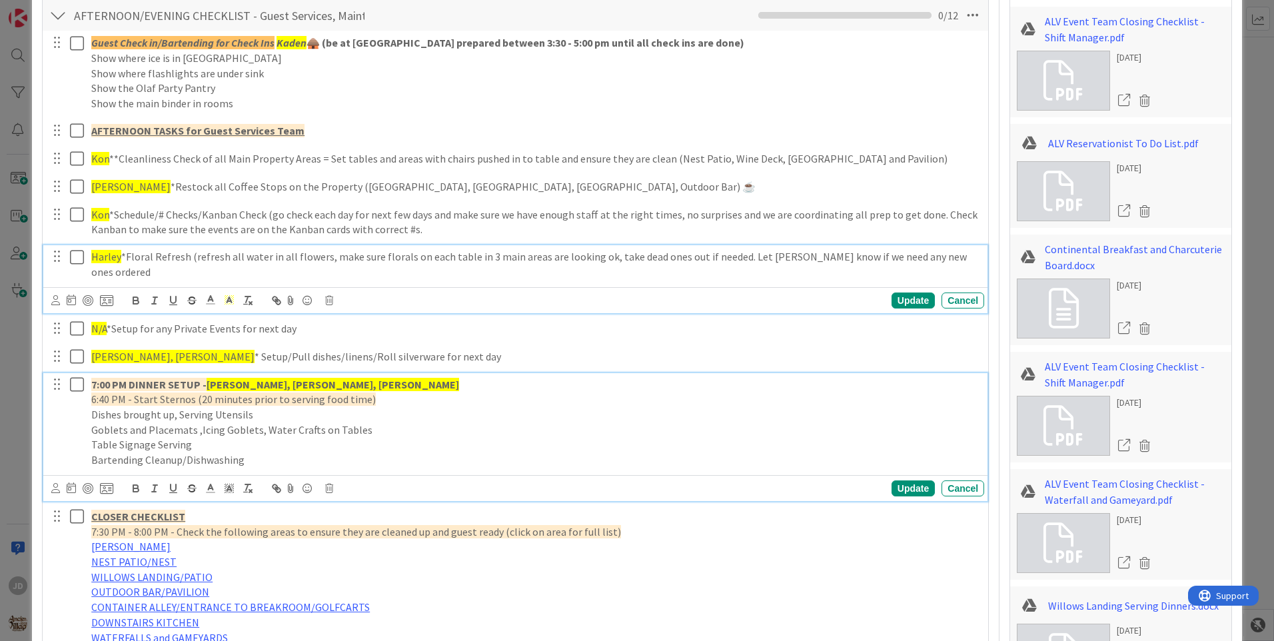
click at [233, 378] on strong "[PERSON_NAME], [PERSON_NAME], [PERSON_NAME]" at bounding box center [333, 384] width 253 height 13
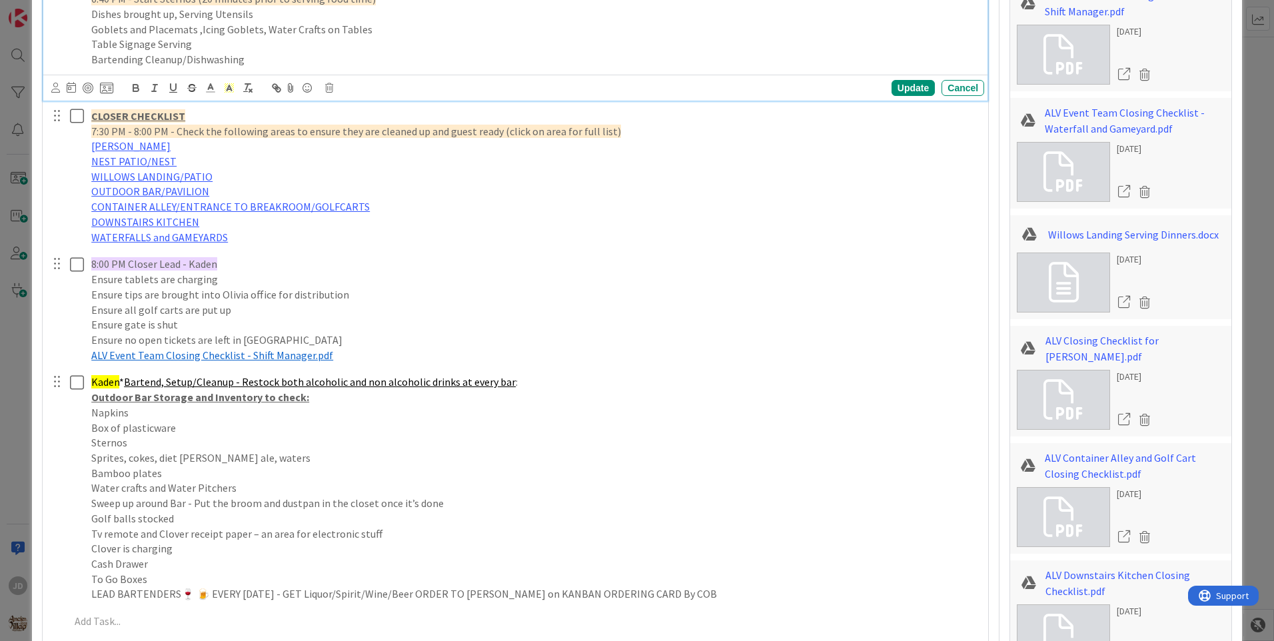
scroll to position [1579, 0]
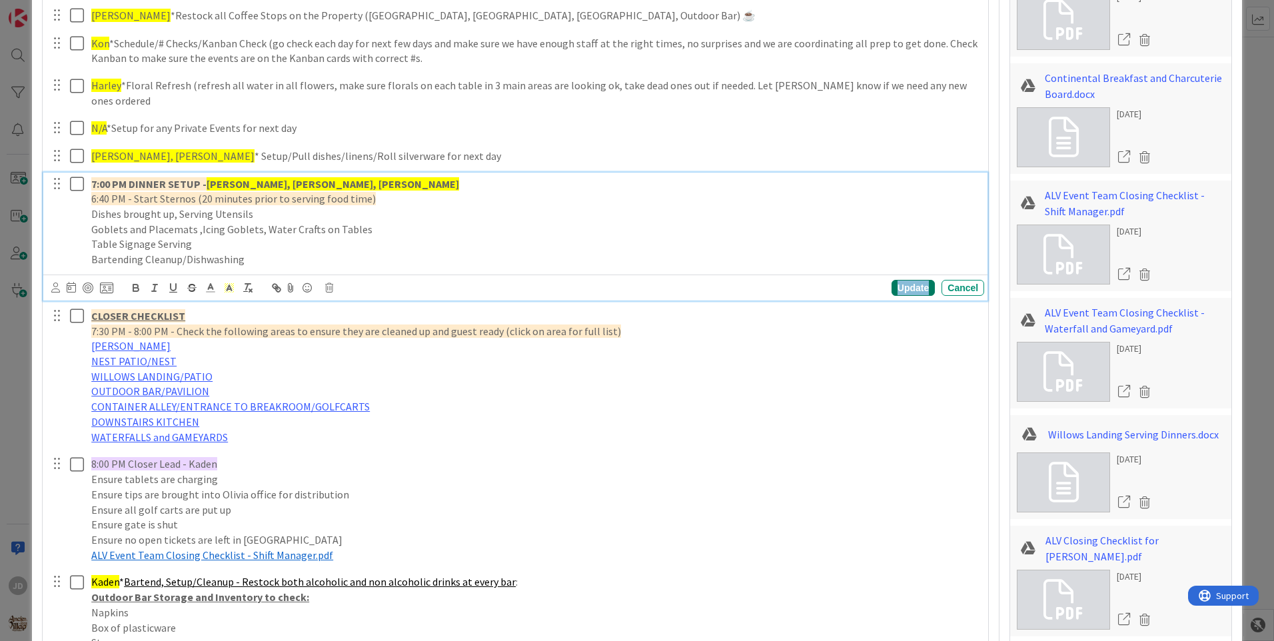
click at [914, 280] on div "Update" at bounding box center [913, 288] width 43 height 16
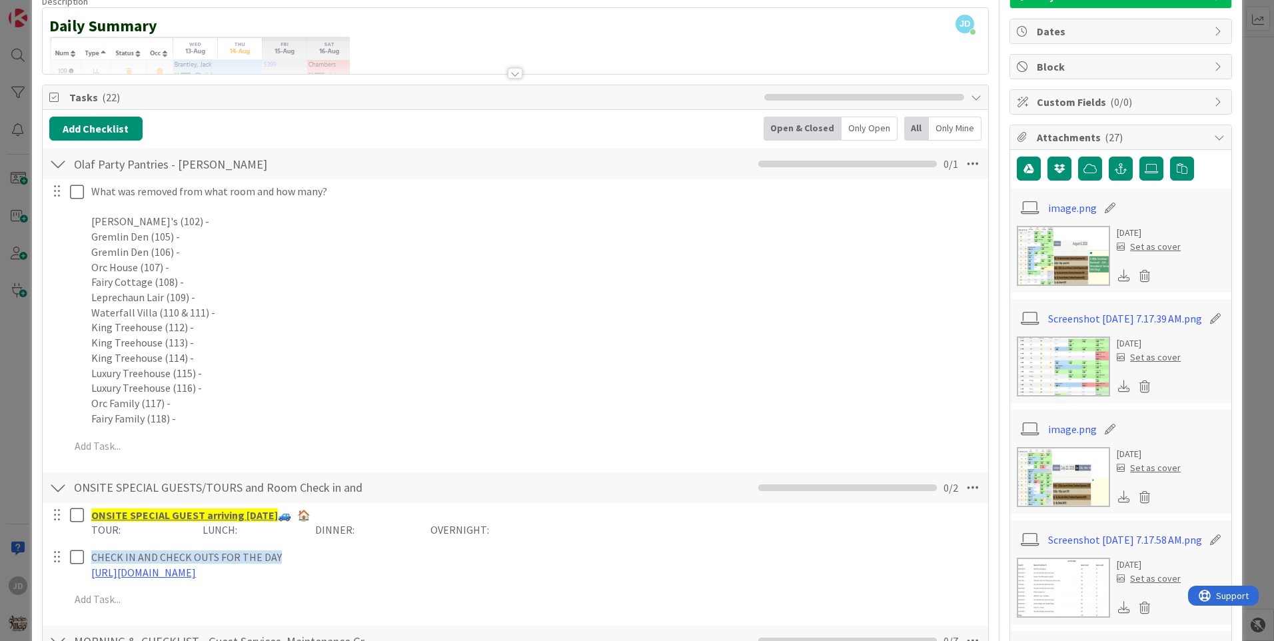
scroll to position [0, 0]
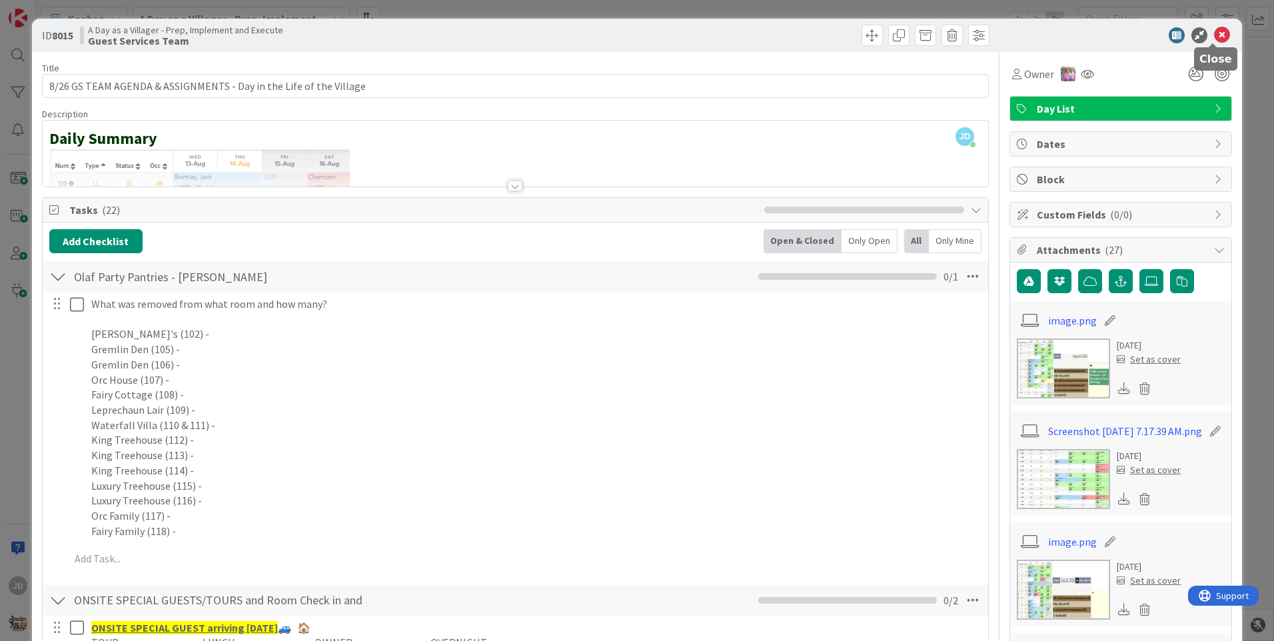
click at [1214, 34] on icon at bounding box center [1222, 35] width 16 height 16
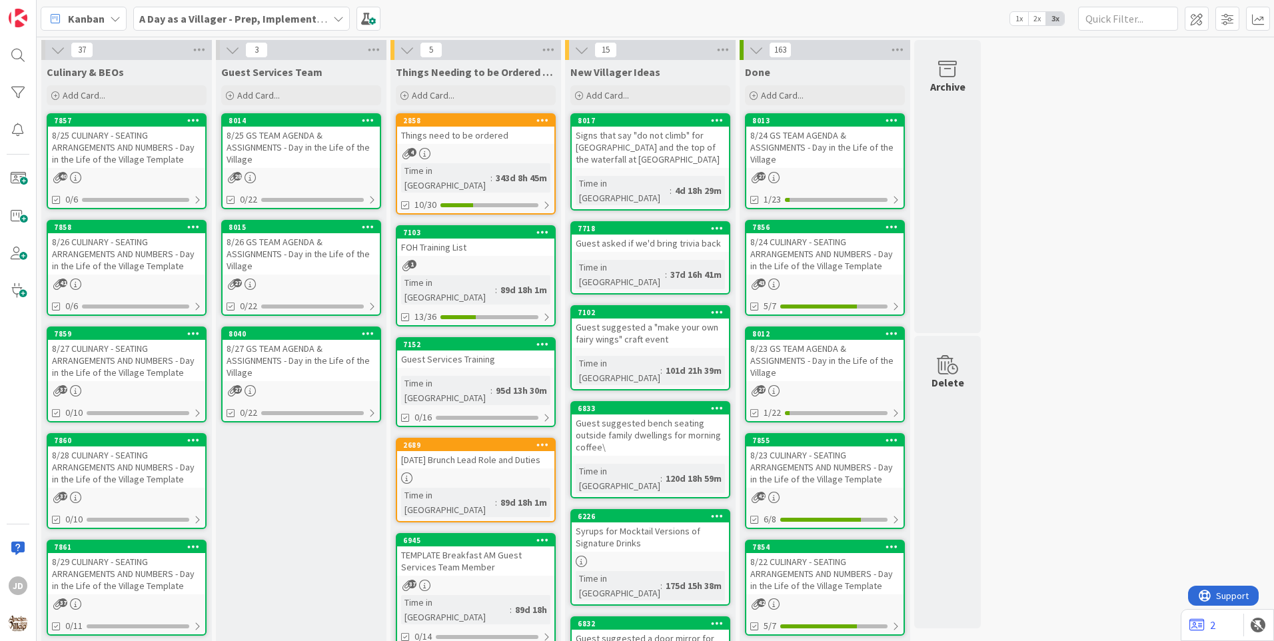
click at [294, 144] on div "8/25 GS TEAM AGENDA & ASSIGNMENTS - Day in the Life of the Village" at bounding box center [301, 147] width 157 height 41
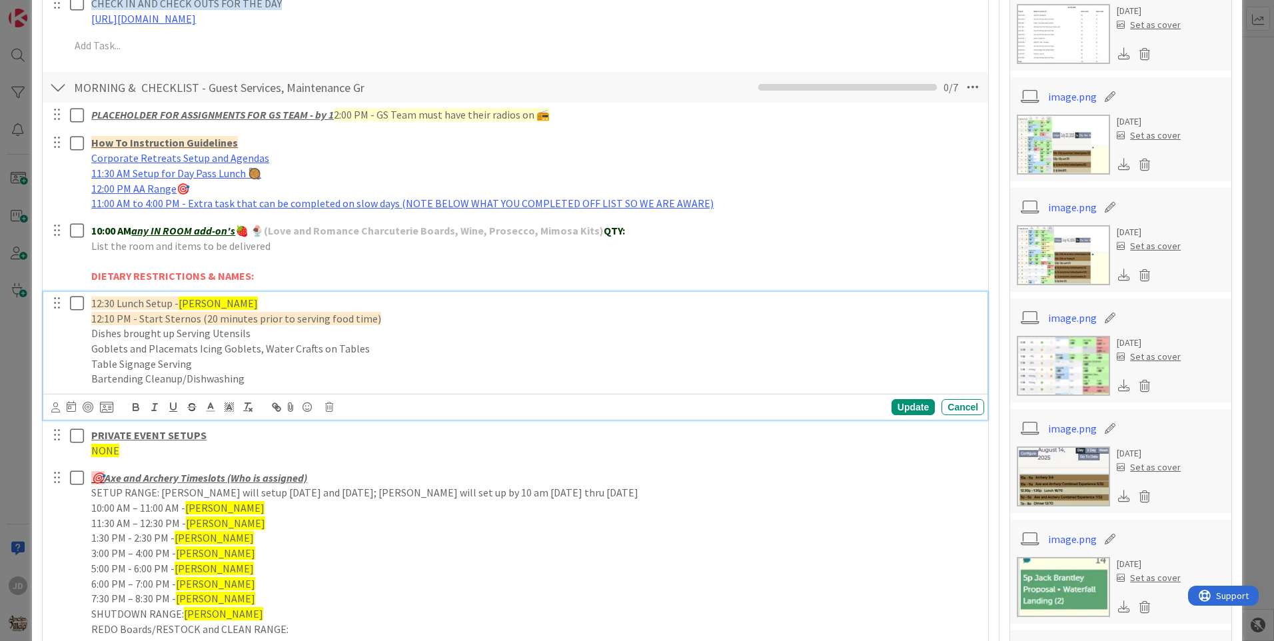
click at [201, 302] on span "[PERSON_NAME]" at bounding box center [218, 303] width 79 height 13
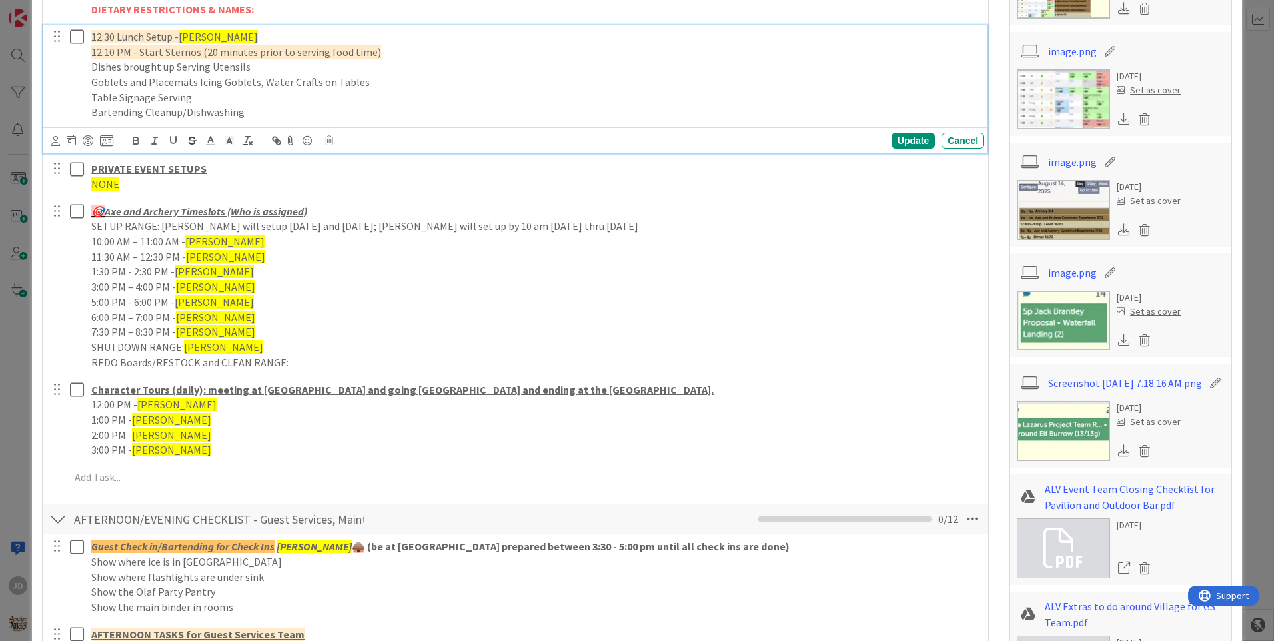
scroll to position [1066, 0]
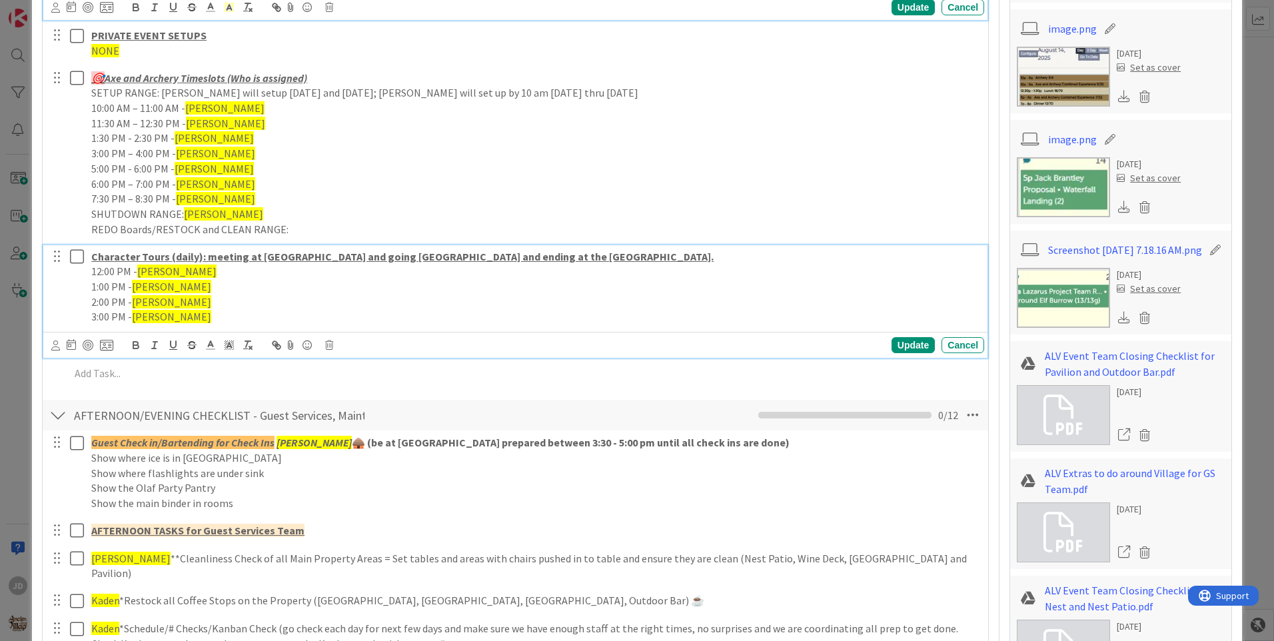
click at [154, 273] on span "[PERSON_NAME]" at bounding box center [176, 271] width 79 height 13
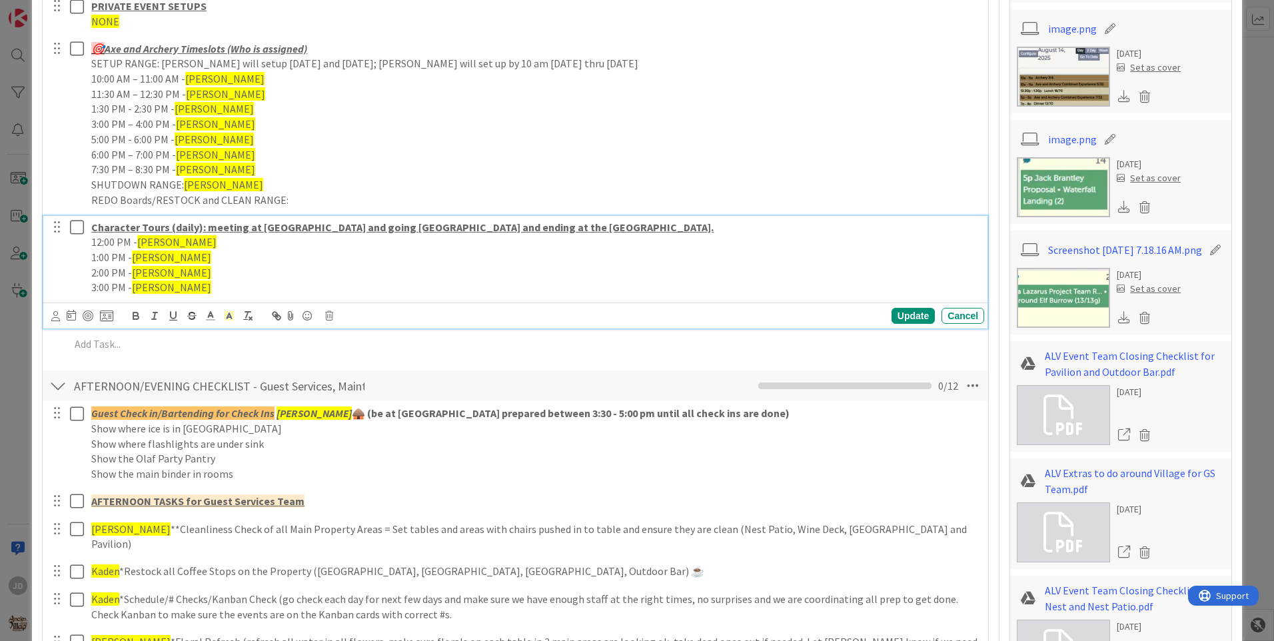
click at [154, 249] on span "[PERSON_NAME]" at bounding box center [176, 241] width 79 height 13
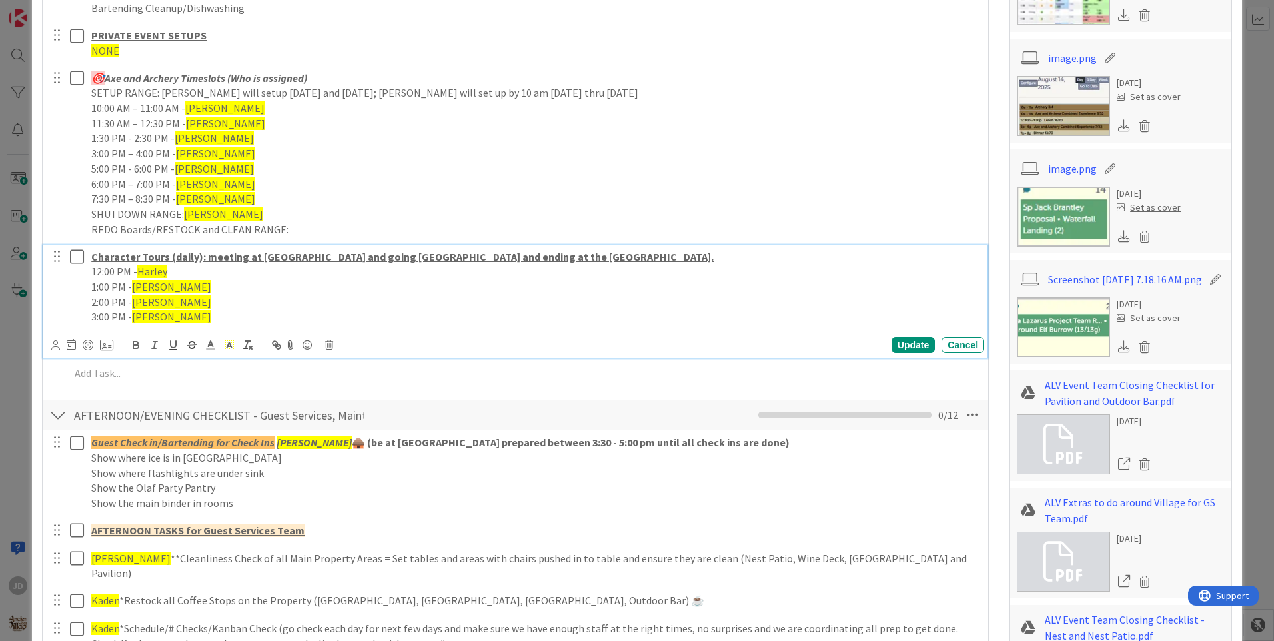
click at [146, 287] on span "[PERSON_NAME]" at bounding box center [171, 286] width 79 height 13
click at [152, 305] on span "[PERSON_NAME]" at bounding box center [171, 301] width 79 height 13
click at [153, 319] on span "[PERSON_NAME]" at bounding box center [171, 316] width 79 height 13
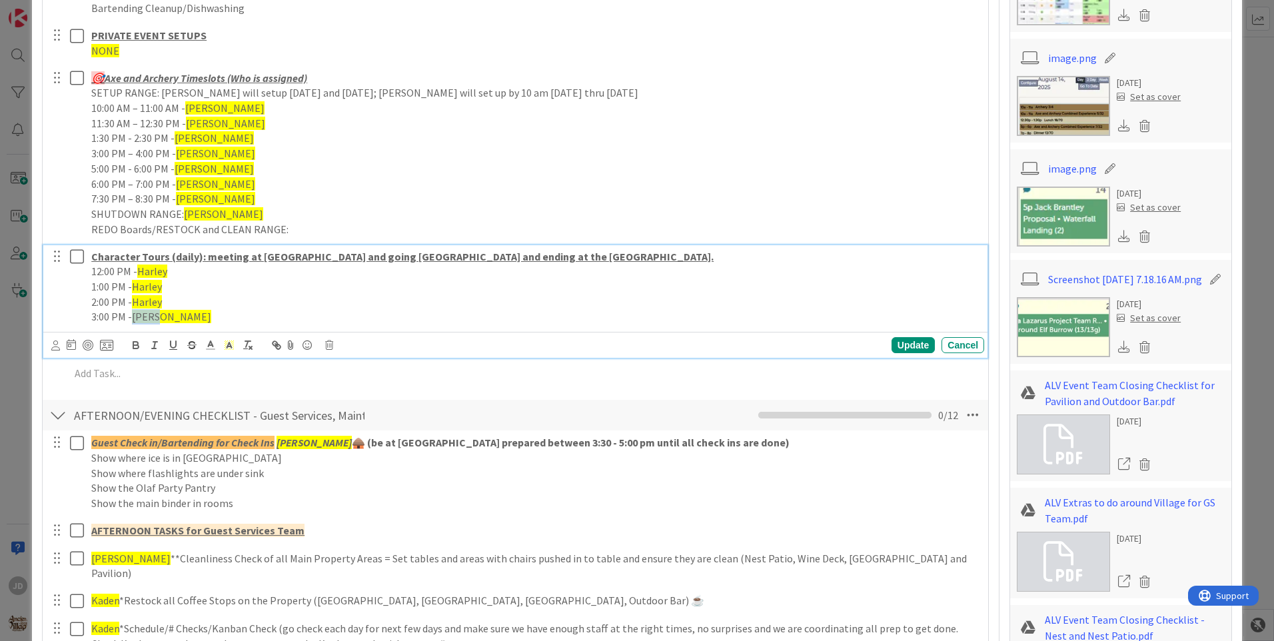
click at [153, 319] on span "[PERSON_NAME]" at bounding box center [171, 316] width 79 height 13
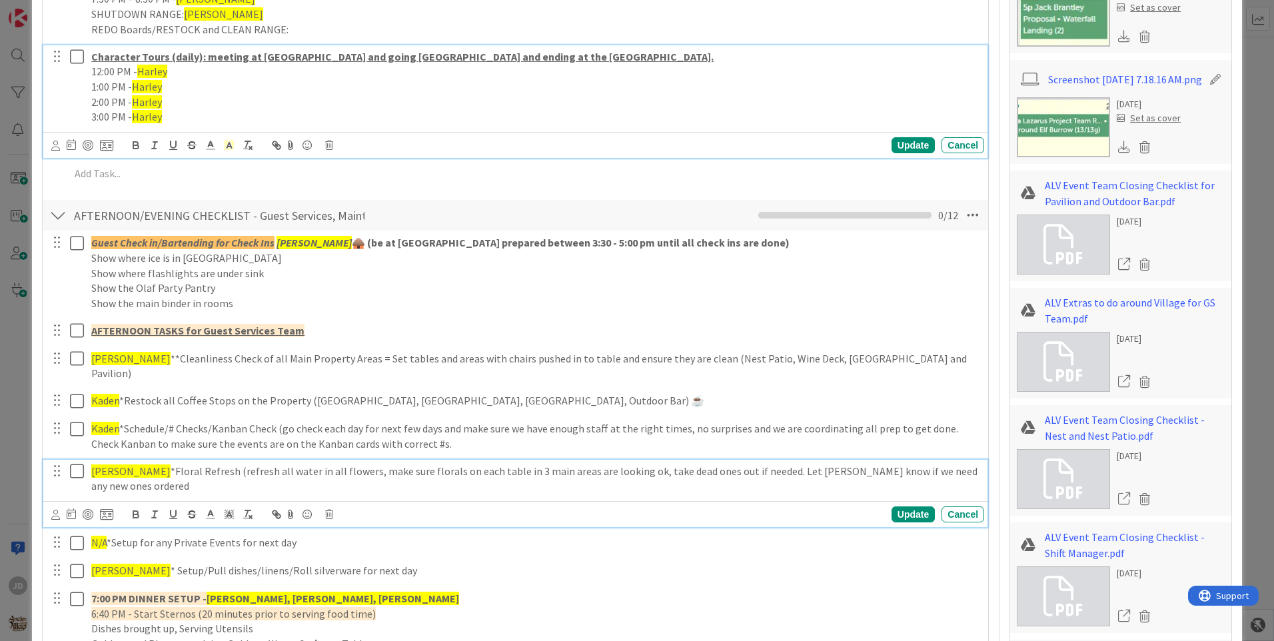
click at [111, 464] on p "[PERSON_NAME] *Floral Refresh (refresh all water in all flowers, make sure flor…" at bounding box center [535, 479] width 888 height 30
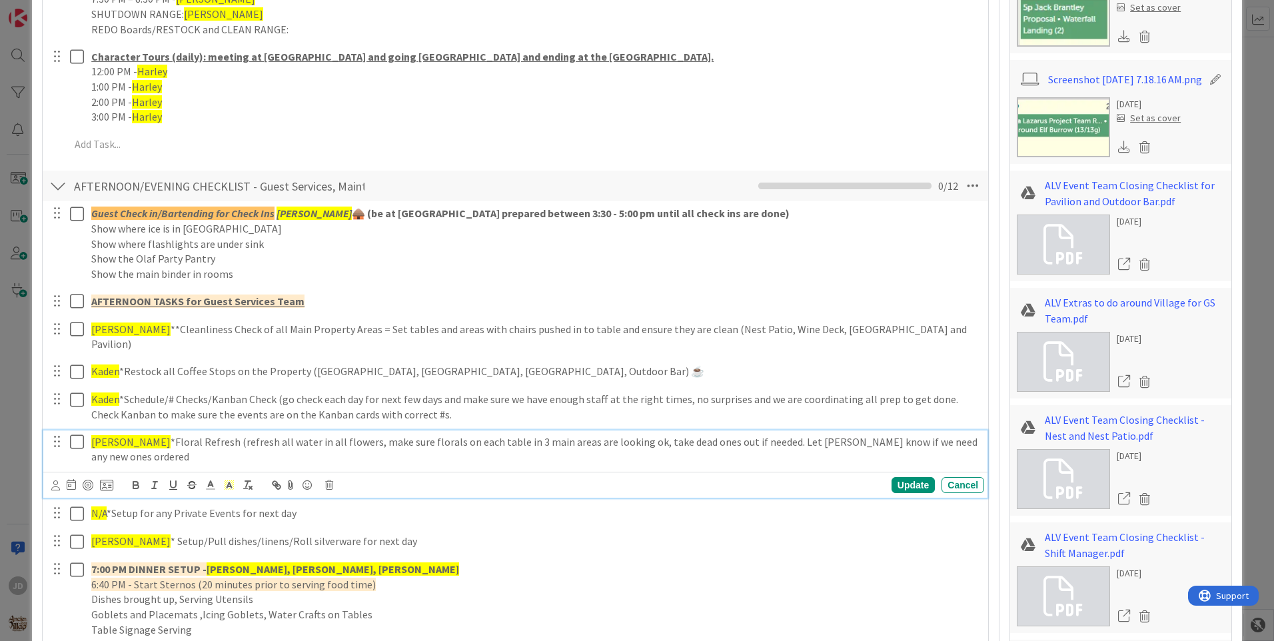
scroll to position [1208, 0]
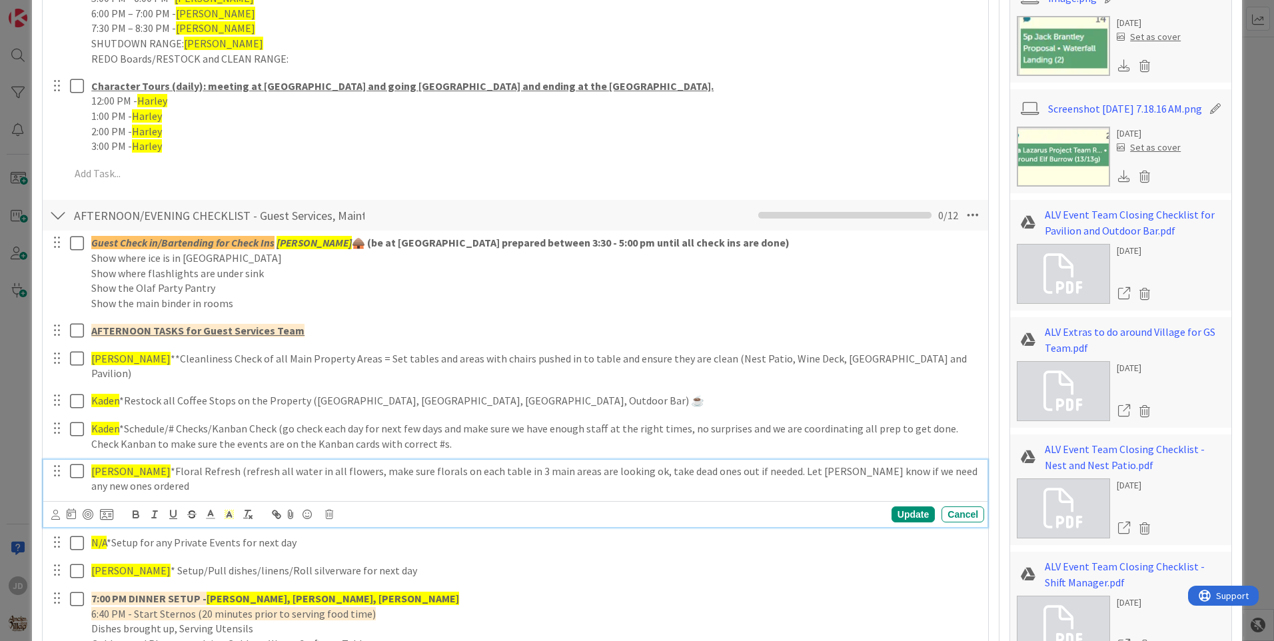
click at [112, 465] on span "[PERSON_NAME]" at bounding box center [130, 471] width 79 height 13
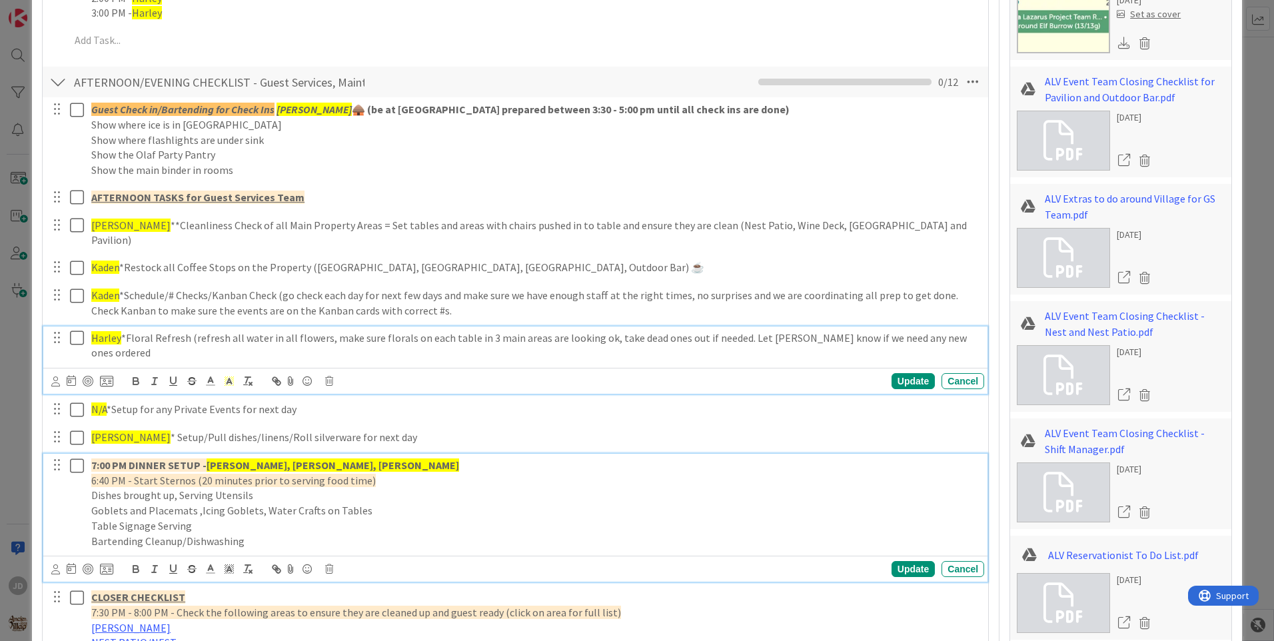
click at [230, 459] on strong "[PERSON_NAME], [PERSON_NAME], [PERSON_NAME]" at bounding box center [333, 465] width 253 height 13
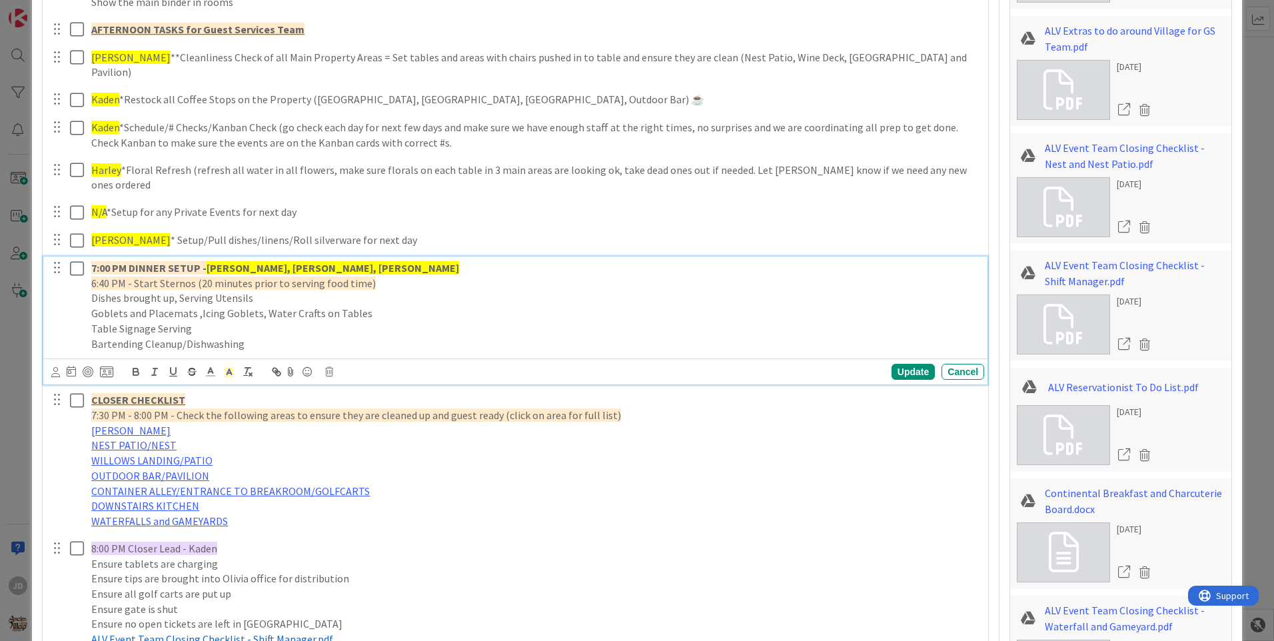
scroll to position [1646, 0]
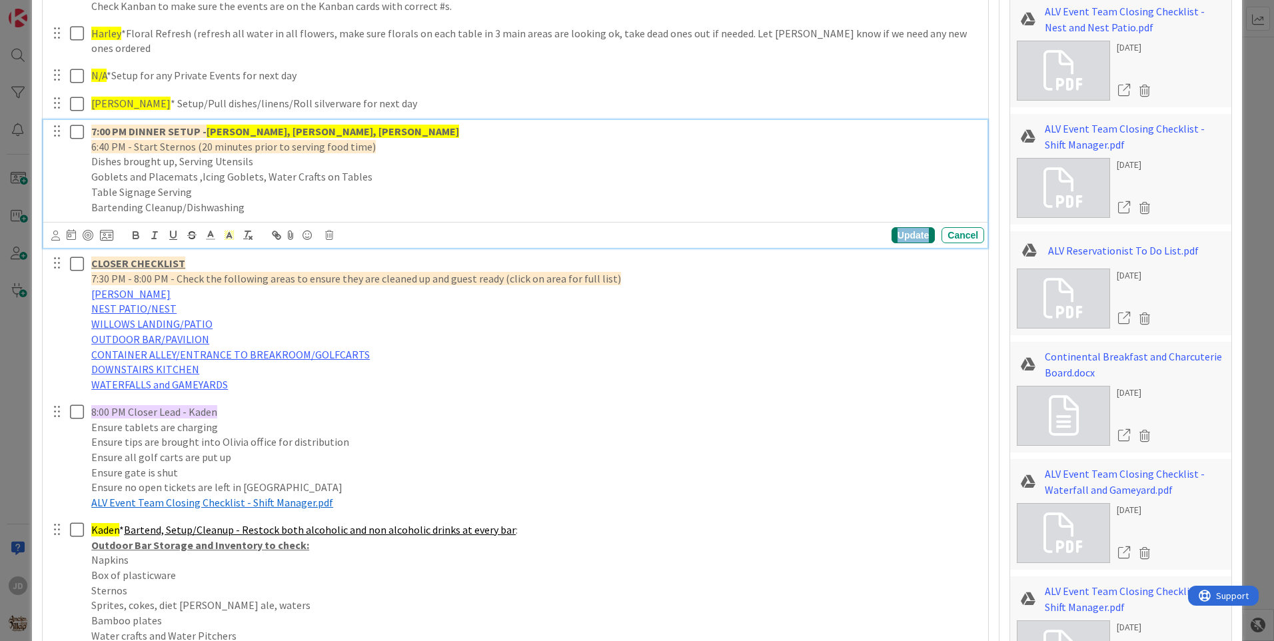
click at [897, 227] on div "Update" at bounding box center [913, 235] width 43 height 16
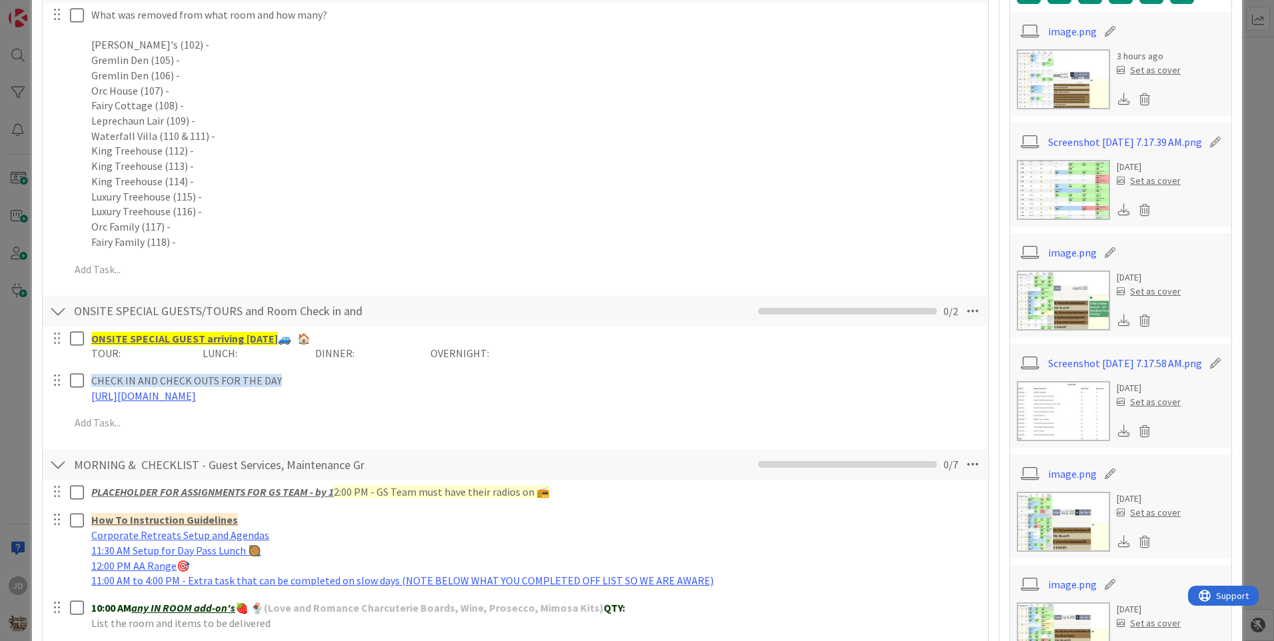
scroll to position [0, 0]
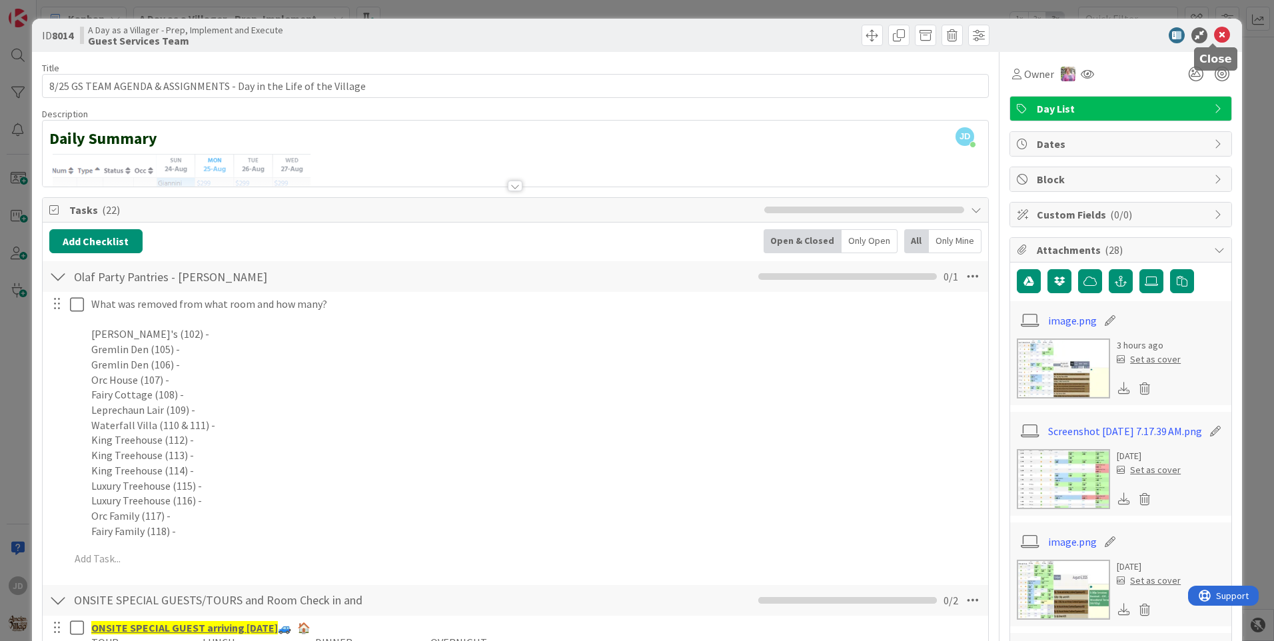
click at [1214, 35] on icon at bounding box center [1222, 35] width 16 height 16
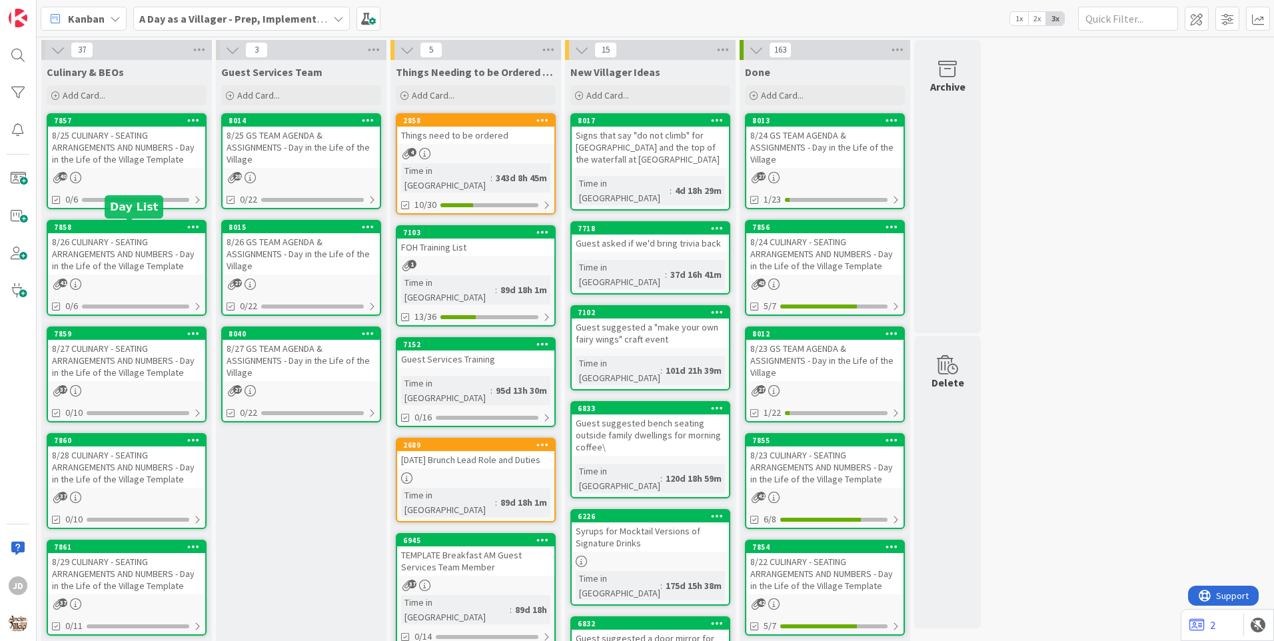
click at [104, 245] on div "8/26 CULINARY - SEATING ARRANGEMENTS AND NUMBERS - Day in the Life of the Villa…" at bounding box center [126, 253] width 157 height 41
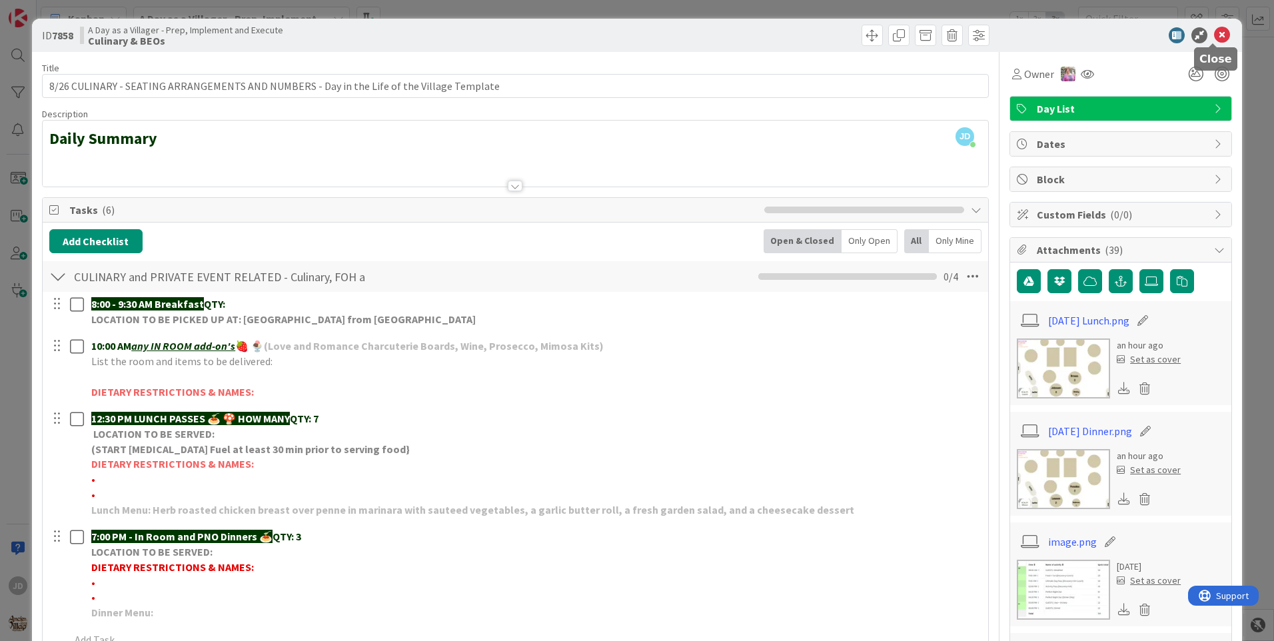
click at [1214, 35] on icon at bounding box center [1222, 35] width 16 height 16
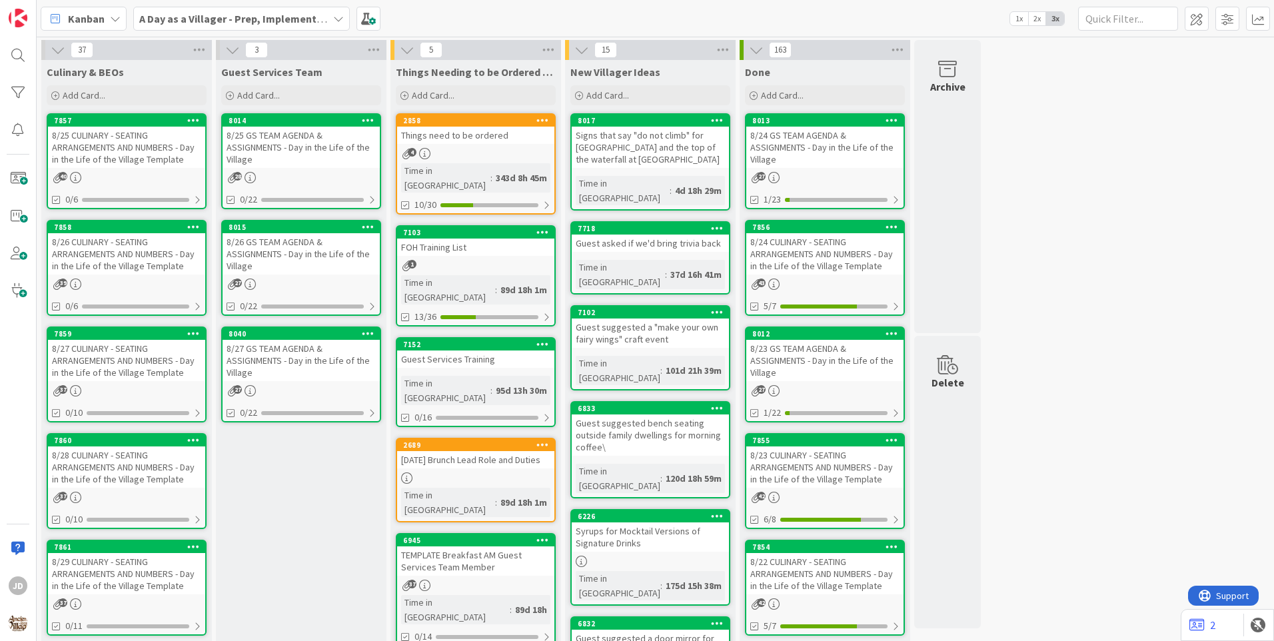
click at [293, 165] on div "8/25 GS TEAM AGENDA & ASSIGNMENTS - Day in the Life of the Village" at bounding box center [301, 147] width 157 height 41
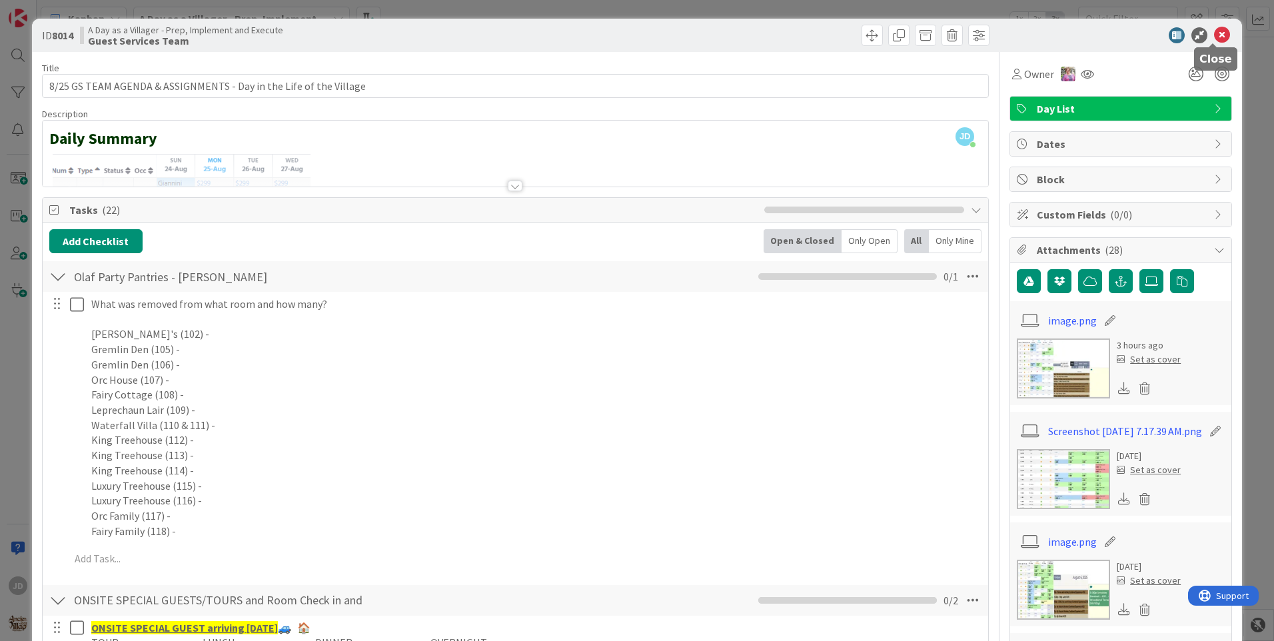
click at [1214, 35] on icon at bounding box center [1222, 35] width 16 height 16
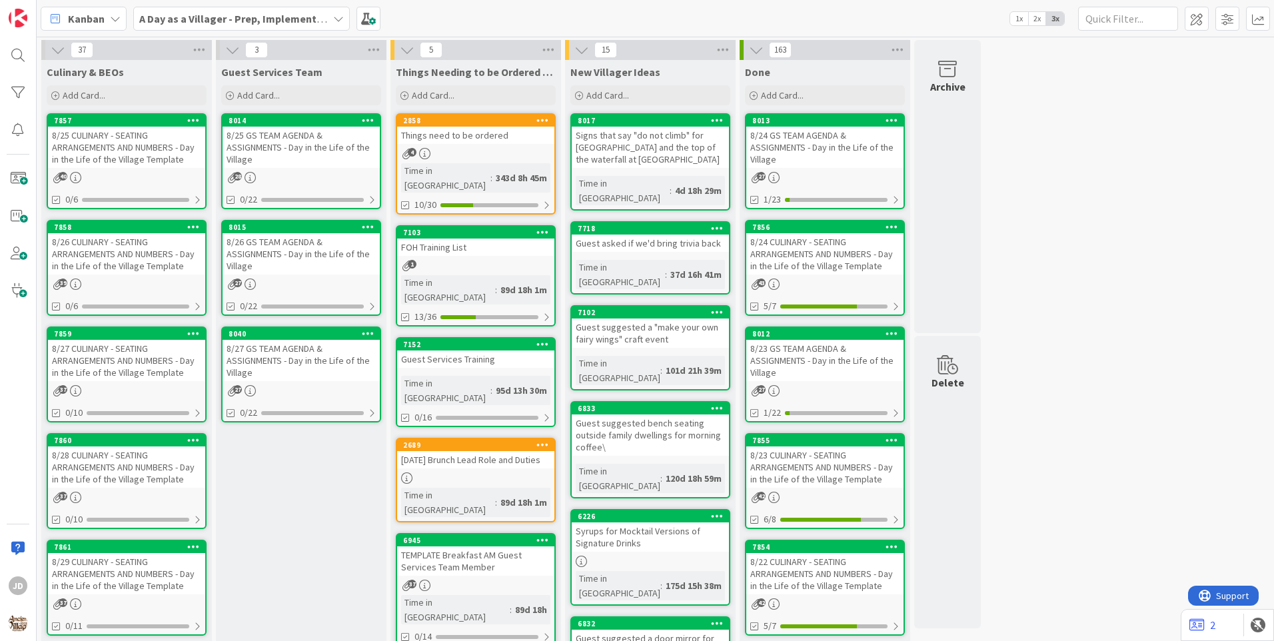
click at [103, 127] on div "8/25 CULINARY - SEATING ARRANGEMENTS AND NUMBERS - Day in the Life of the Villa…" at bounding box center [126, 147] width 157 height 41
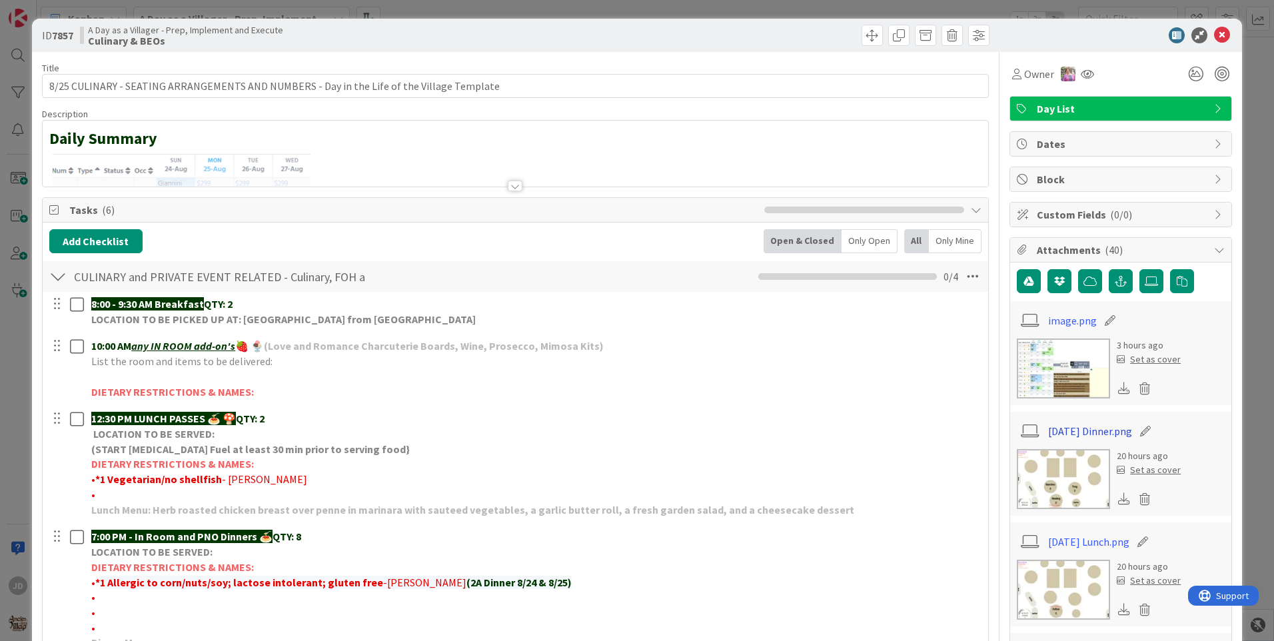
click at [1064, 429] on link "[DATE] Dinner.png" at bounding box center [1090, 431] width 84 height 16
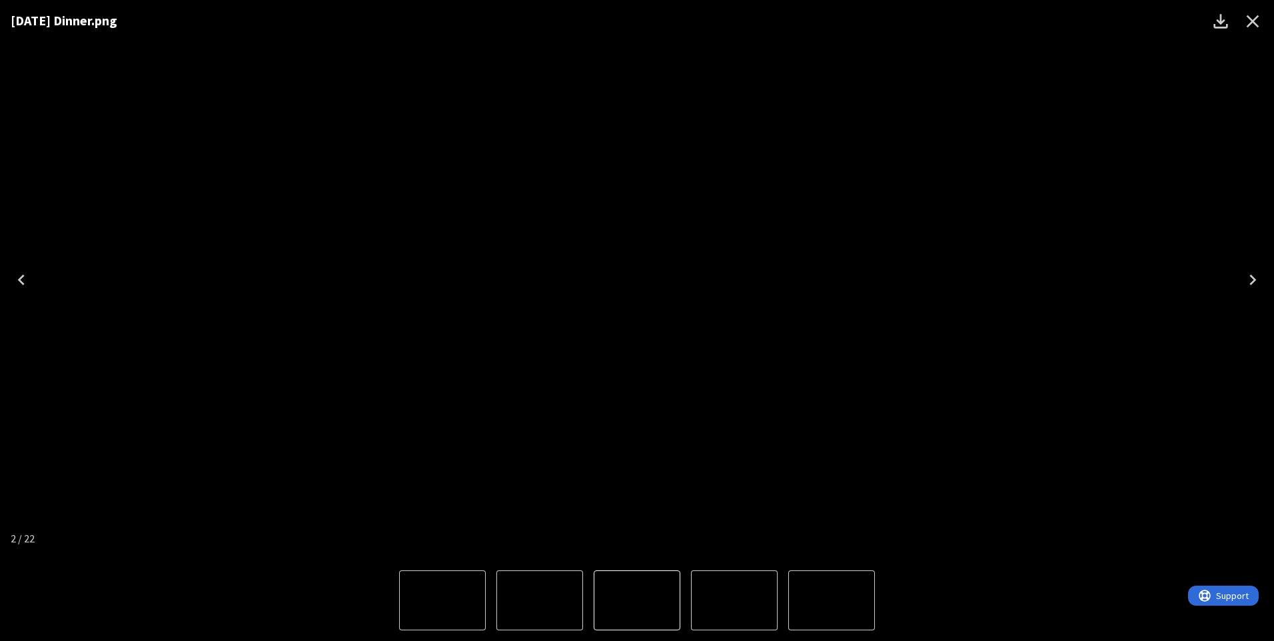
click at [1252, 17] on icon "Close" at bounding box center [1252, 21] width 21 height 21
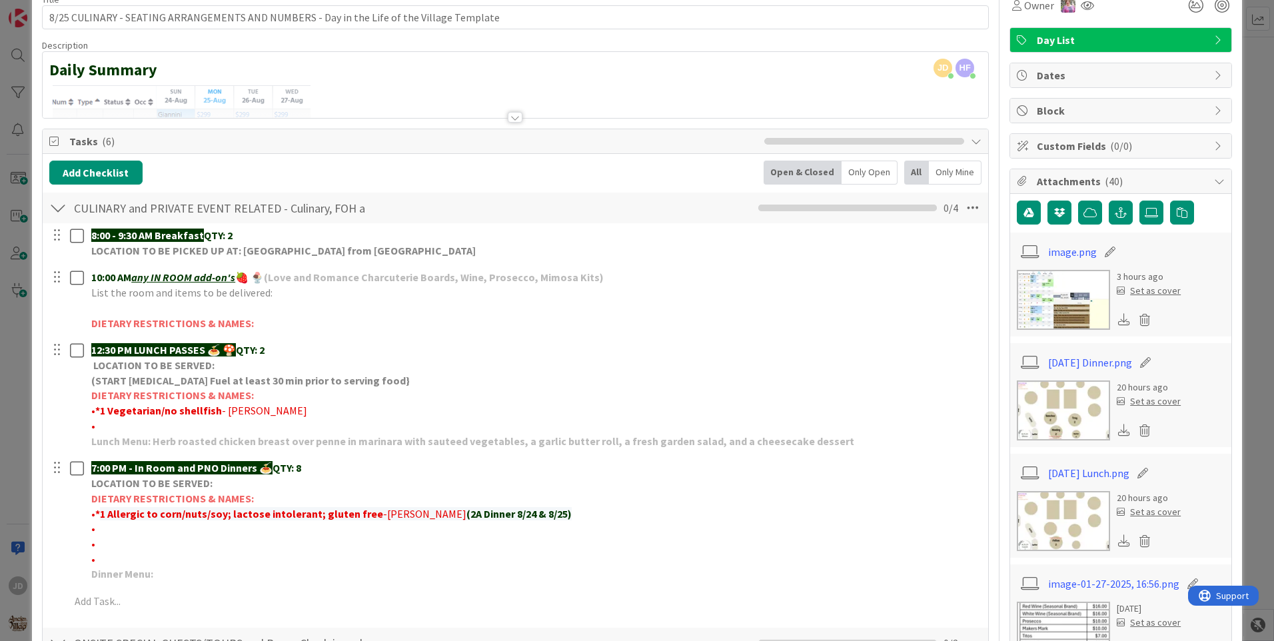
scroll to position [67, 0]
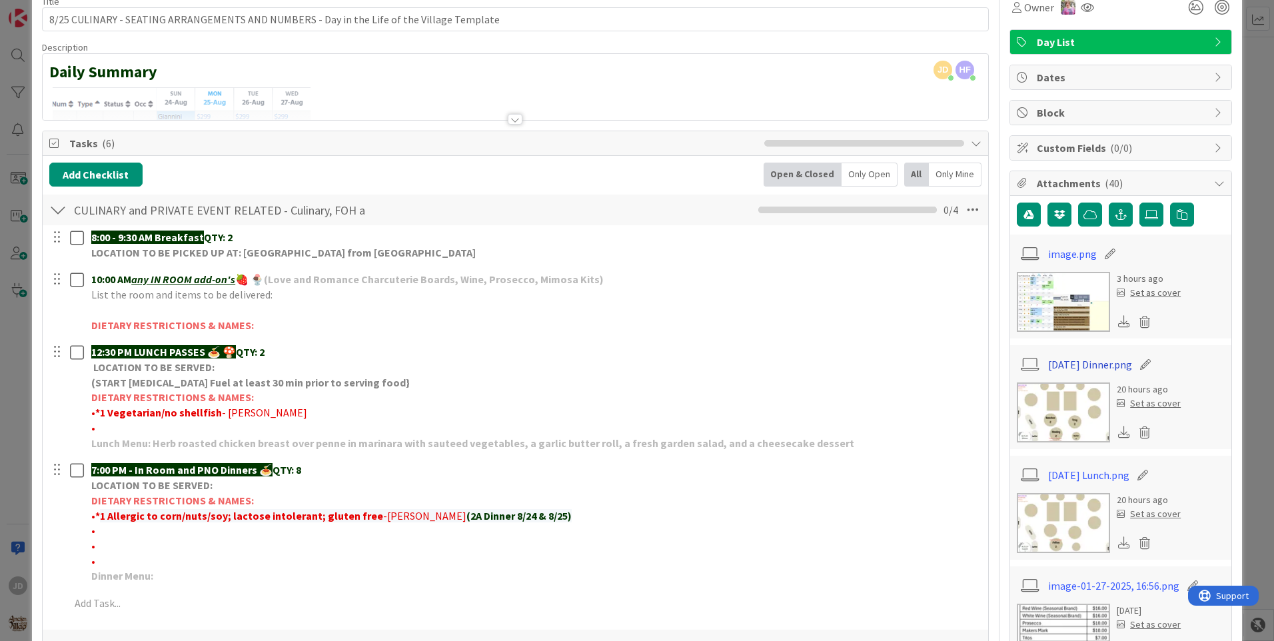
click at [1069, 363] on link "[DATE] Dinner.png" at bounding box center [1090, 365] width 84 height 16
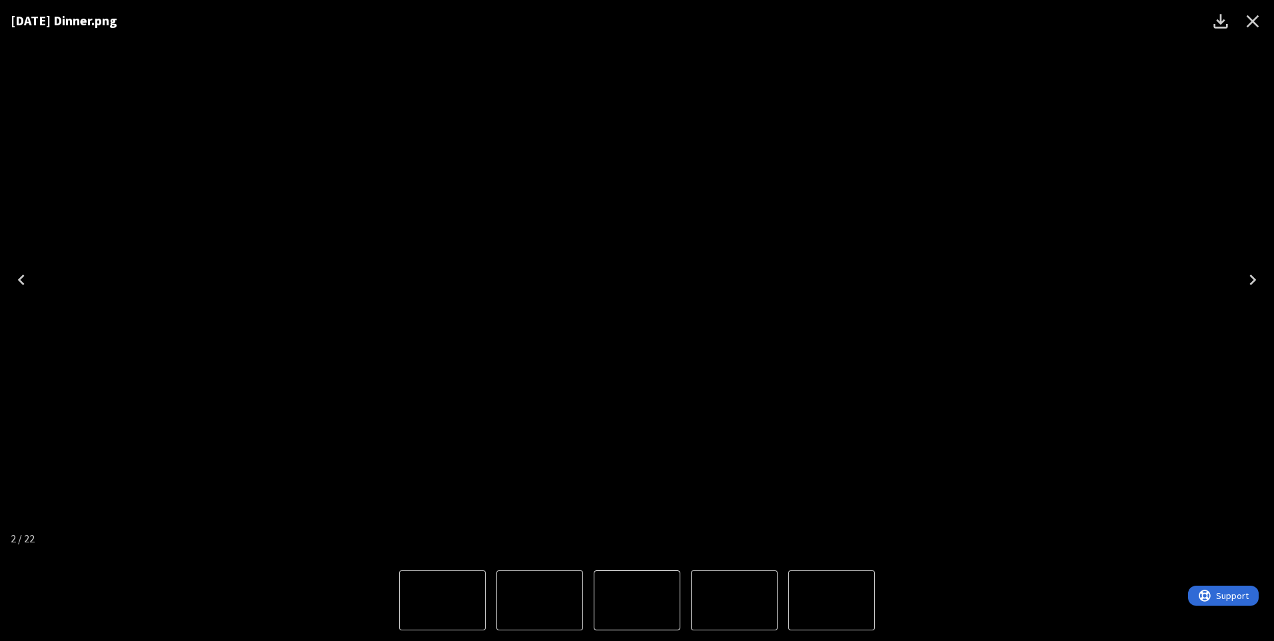
click at [1253, 17] on icon "Close" at bounding box center [1252, 21] width 21 height 21
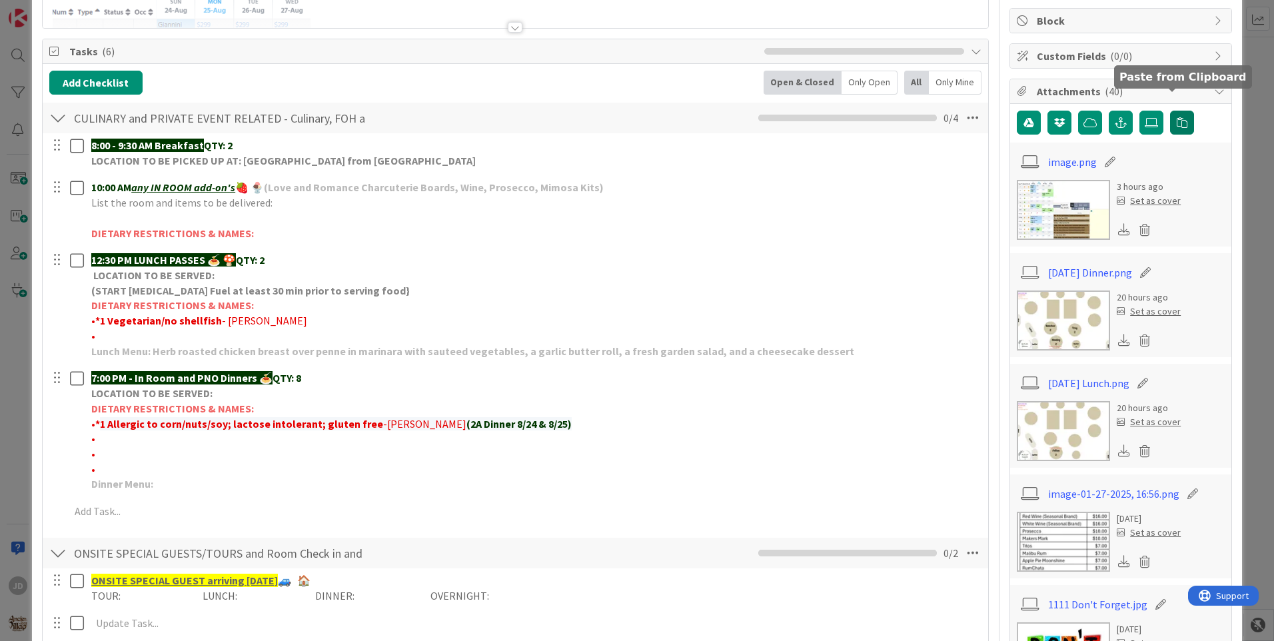
scroll to position [0, 0]
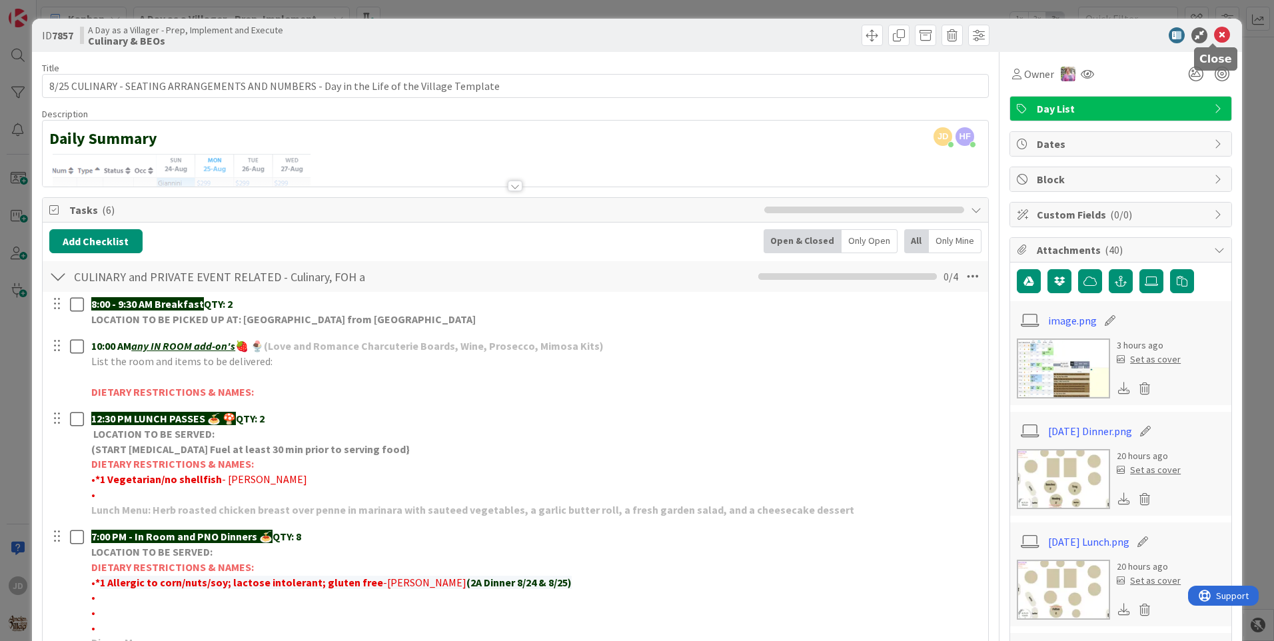
click at [1214, 32] on icon at bounding box center [1222, 35] width 16 height 16
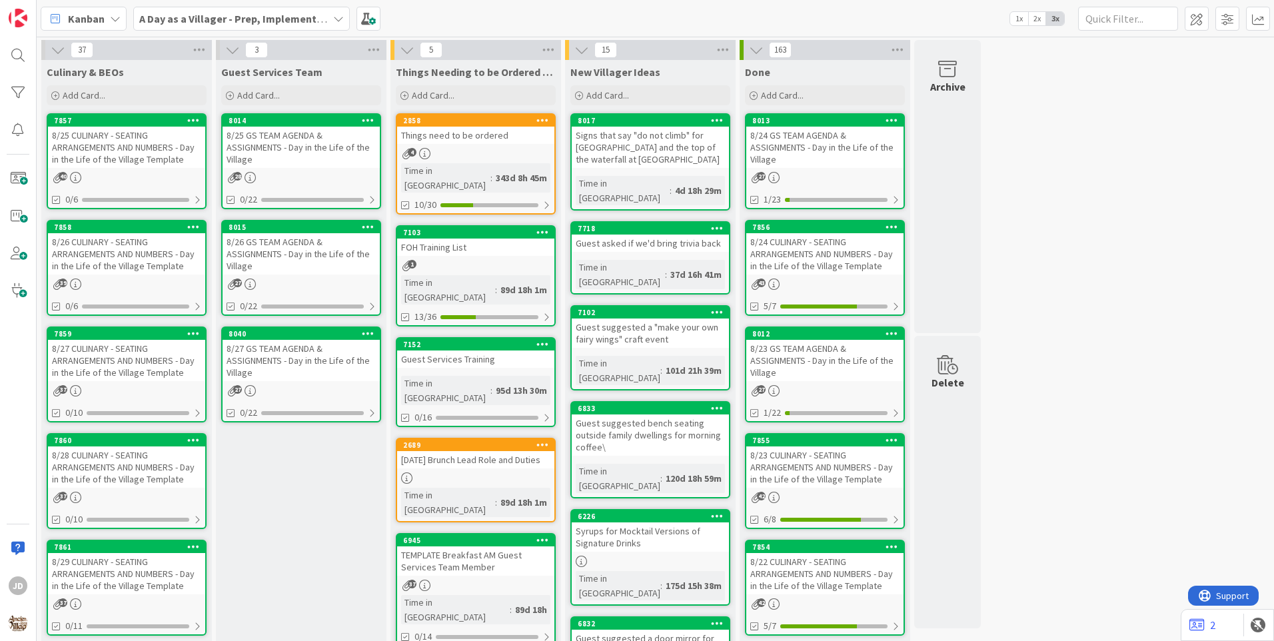
click at [65, 252] on div "8/26 CULINARY - SEATING ARRANGEMENTS AND NUMBERS - Day in the Life of the Villa…" at bounding box center [126, 253] width 157 height 41
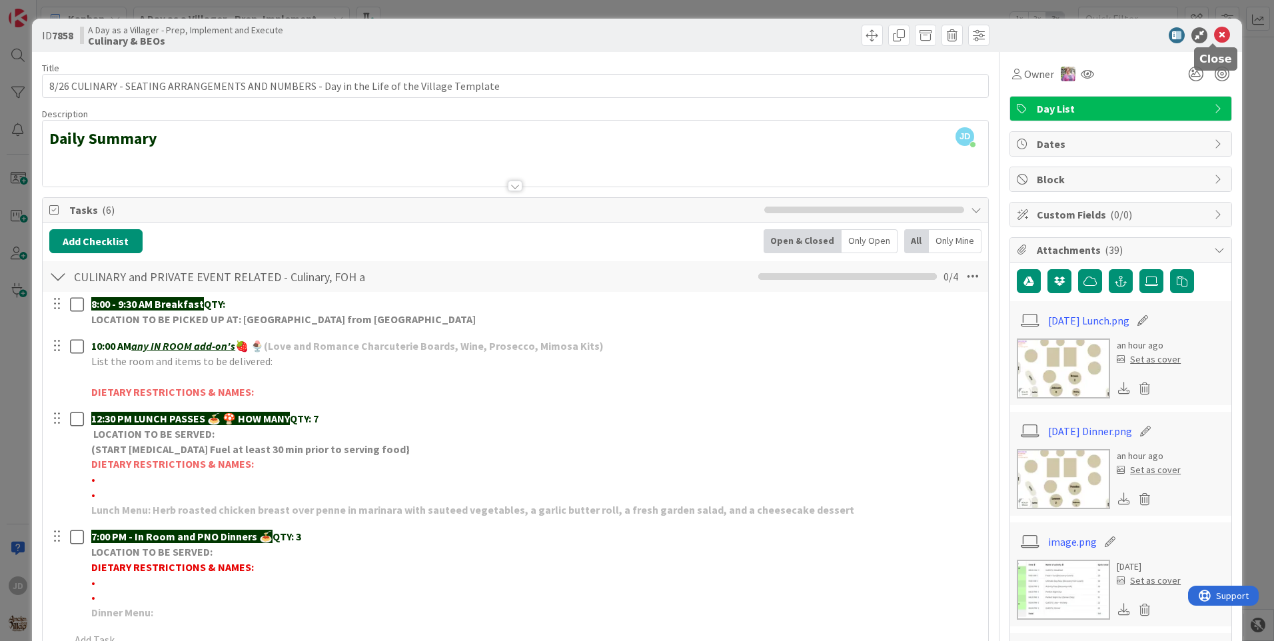
click at [1214, 27] on icon at bounding box center [1222, 35] width 16 height 16
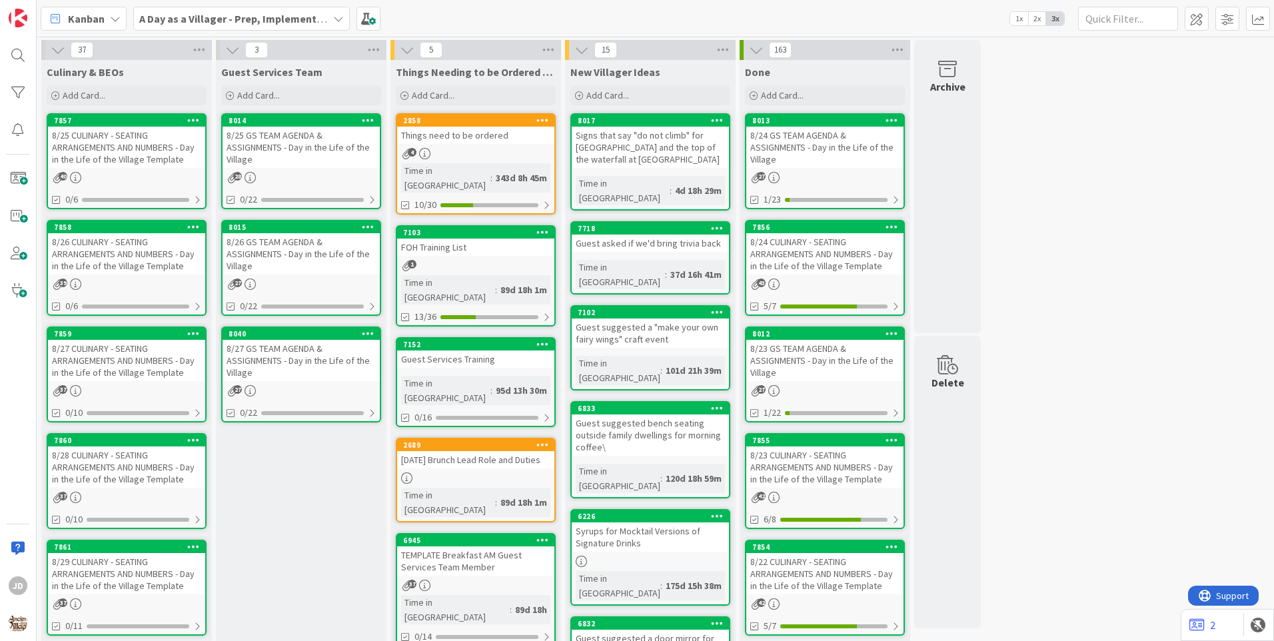
click at [77, 155] on div "8/25 CULINARY - SEATING ARRANGEMENTS AND NUMBERS - Day in the Life of the Villa…" at bounding box center [126, 147] width 157 height 41
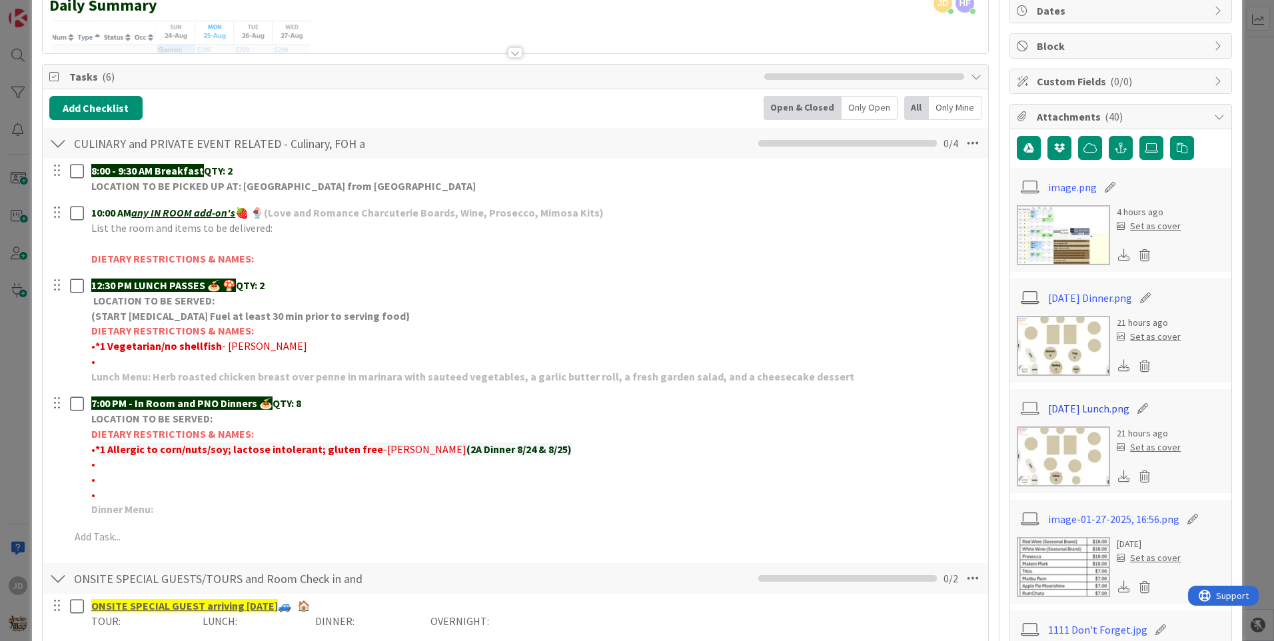
click at [1078, 407] on link "[DATE] Lunch.png" at bounding box center [1088, 409] width 81 height 16
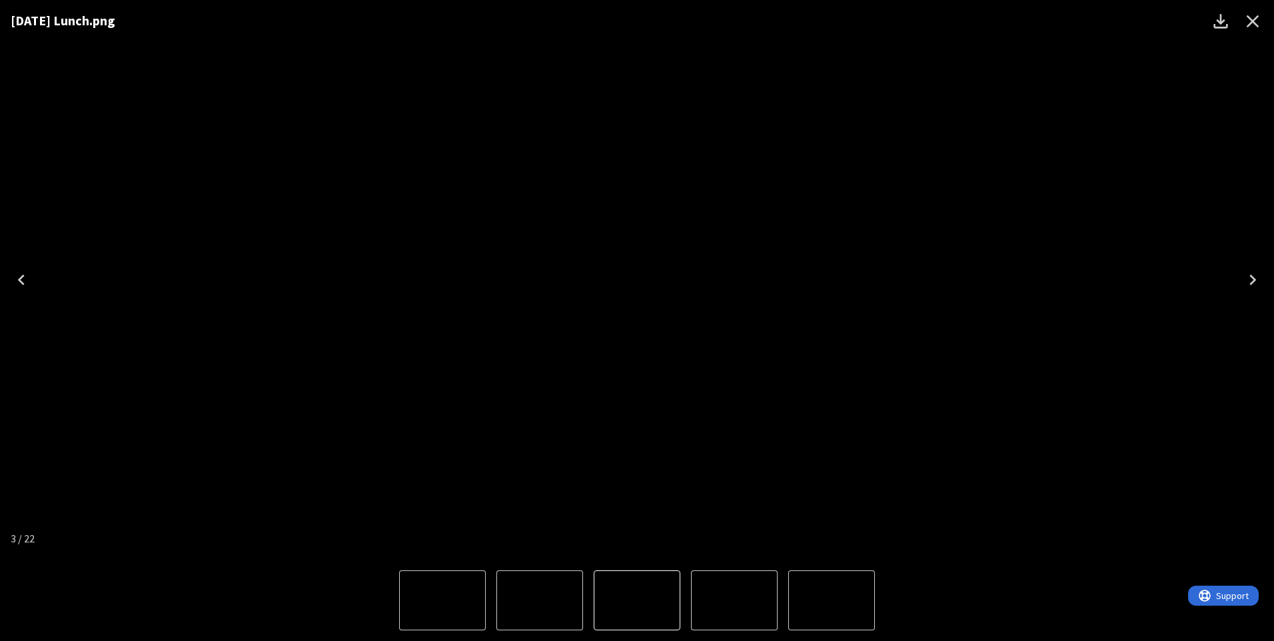
click at [1254, 23] on icon "Close" at bounding box center [1253, 21] width 13 height 13
